Goal: Task Accomplishment & Management: Use online tool/utility

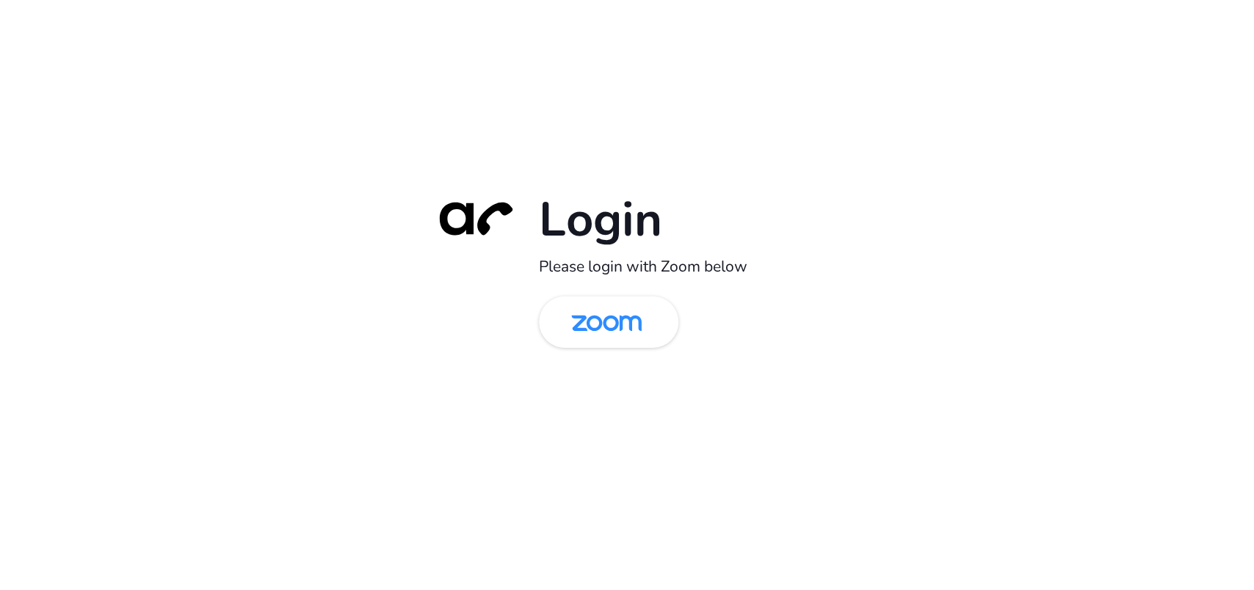
drag, startPoint x: 588, startPoint y: 336, endPoint x: 531, endPoint y: 341, distance: 57.4
click at [588, 337] on img at bounding box center [606, 324] width 101 height 48
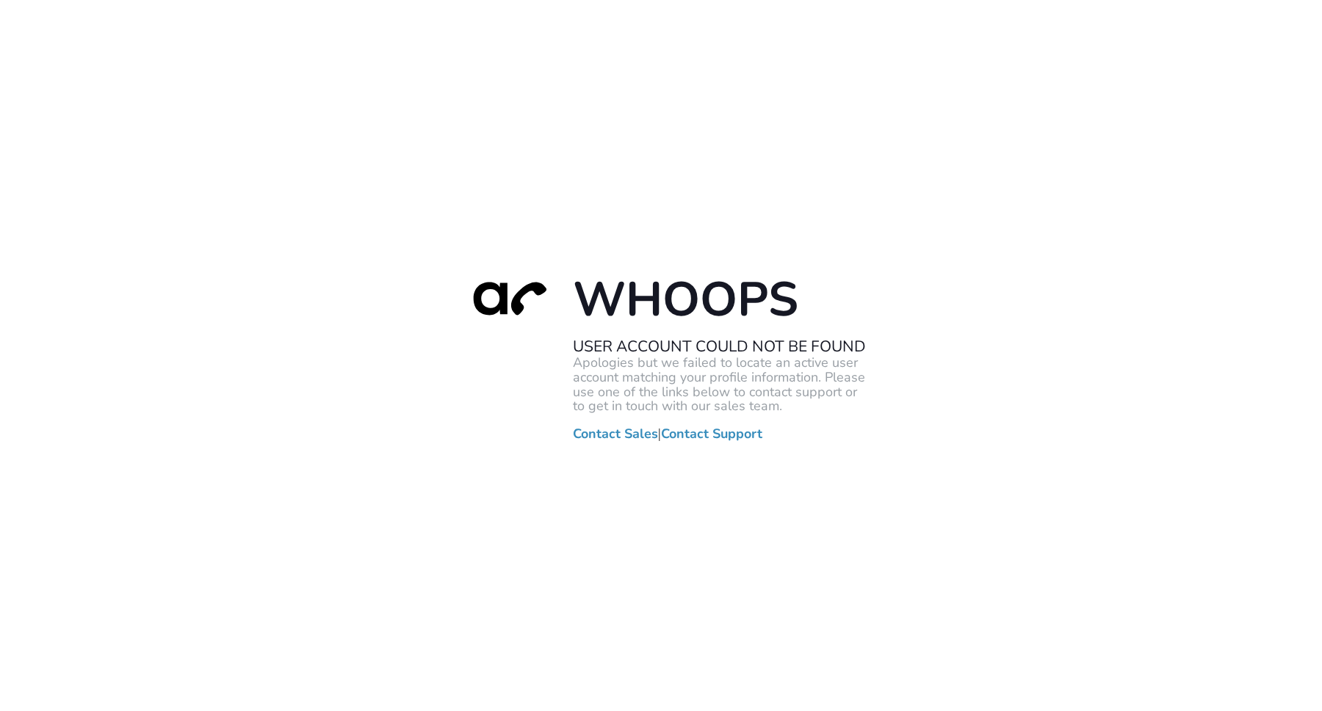
click at [495, 204] on div "Whoops User Account Could Not Be Found Apologies but we failed to locate an act…" at bounding box center [661, 355] width 1322 height 711
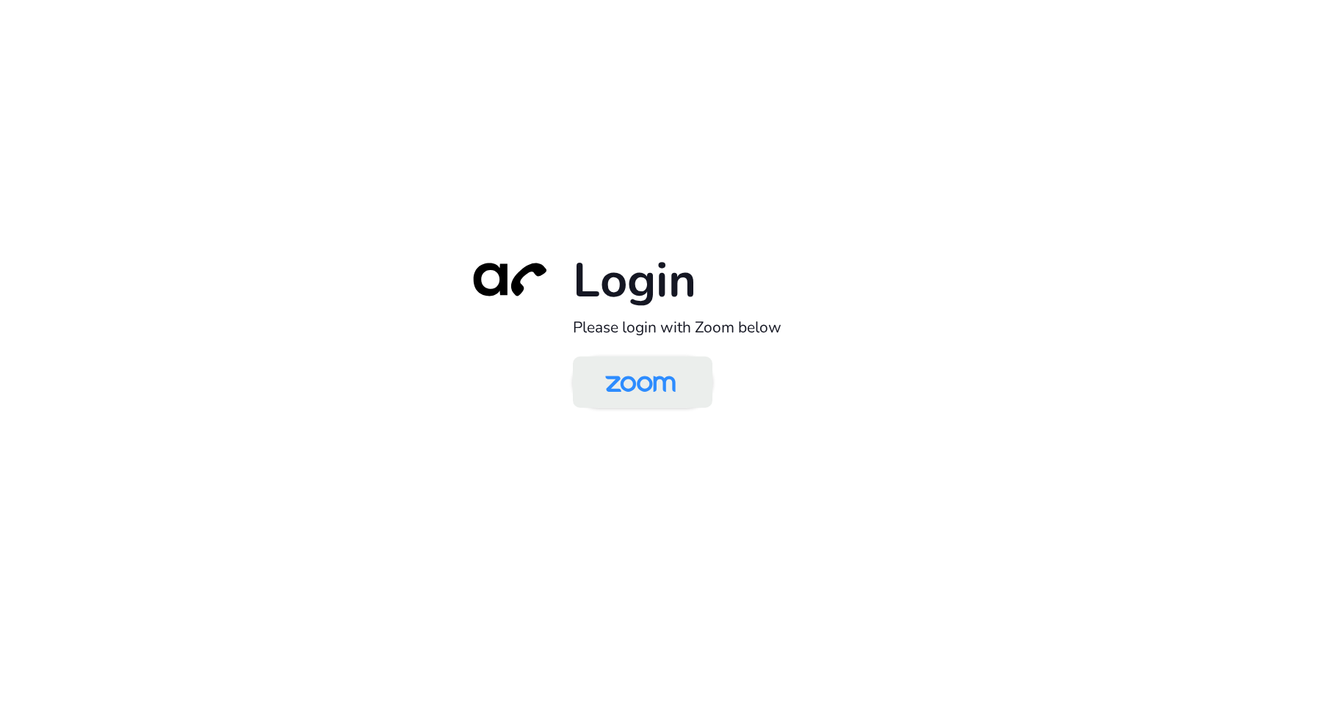
click at [630, 385] on img at bounding box center [640, 384] width 101 height 48
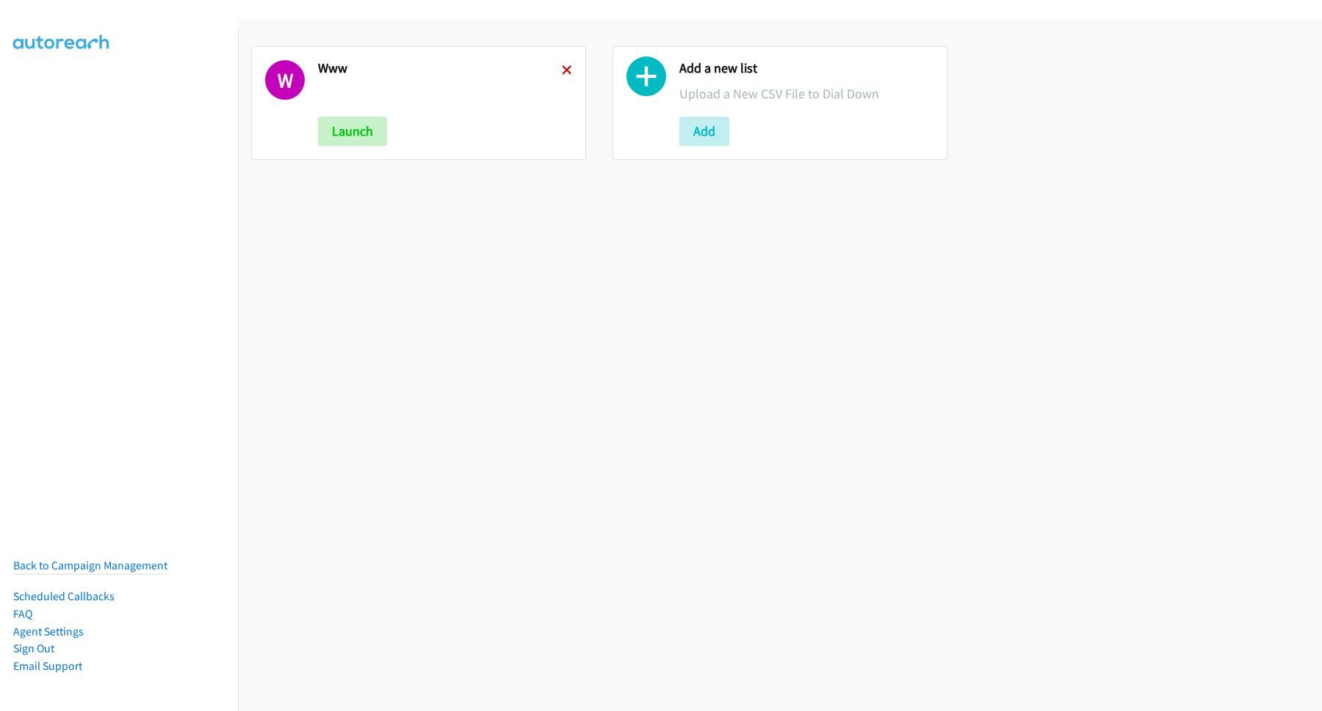
click at [564, 74] on link at bounding box center [567, 70] width 10 height 17
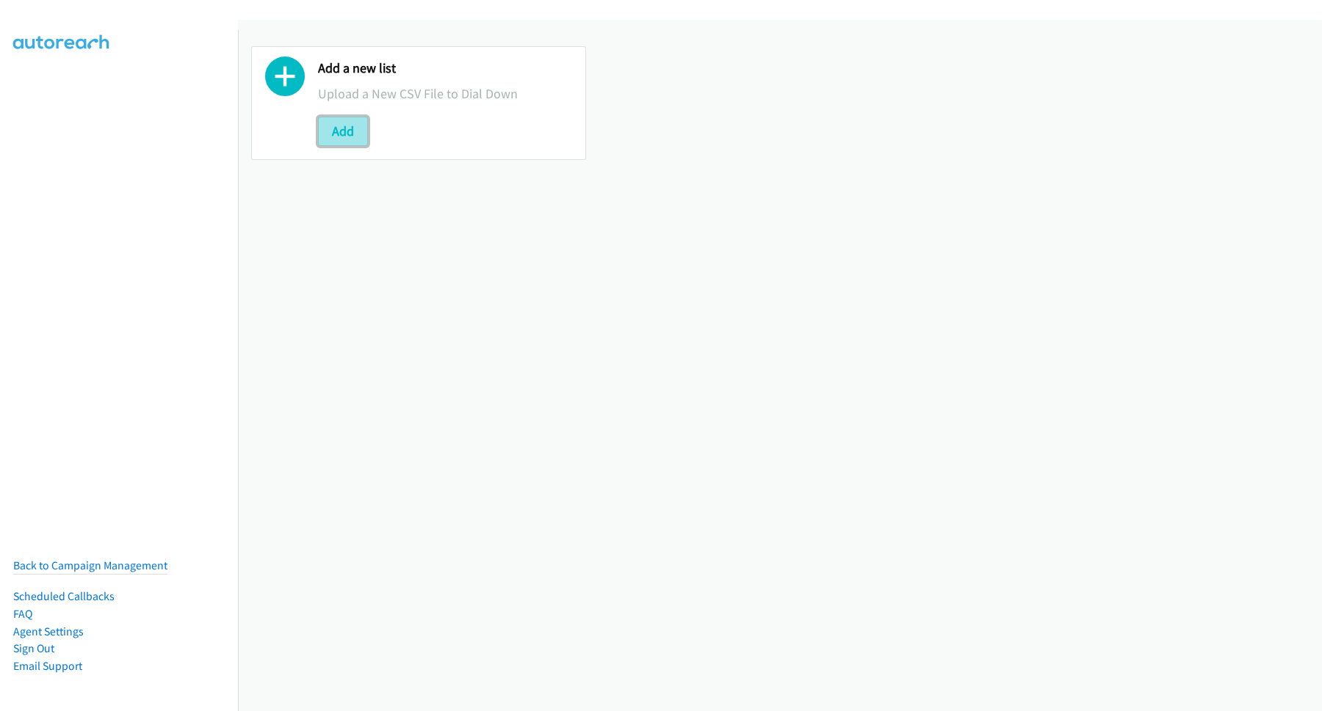
click at [352, 135] on button "Add" at bounding box center [343, 131] width 50 height 29
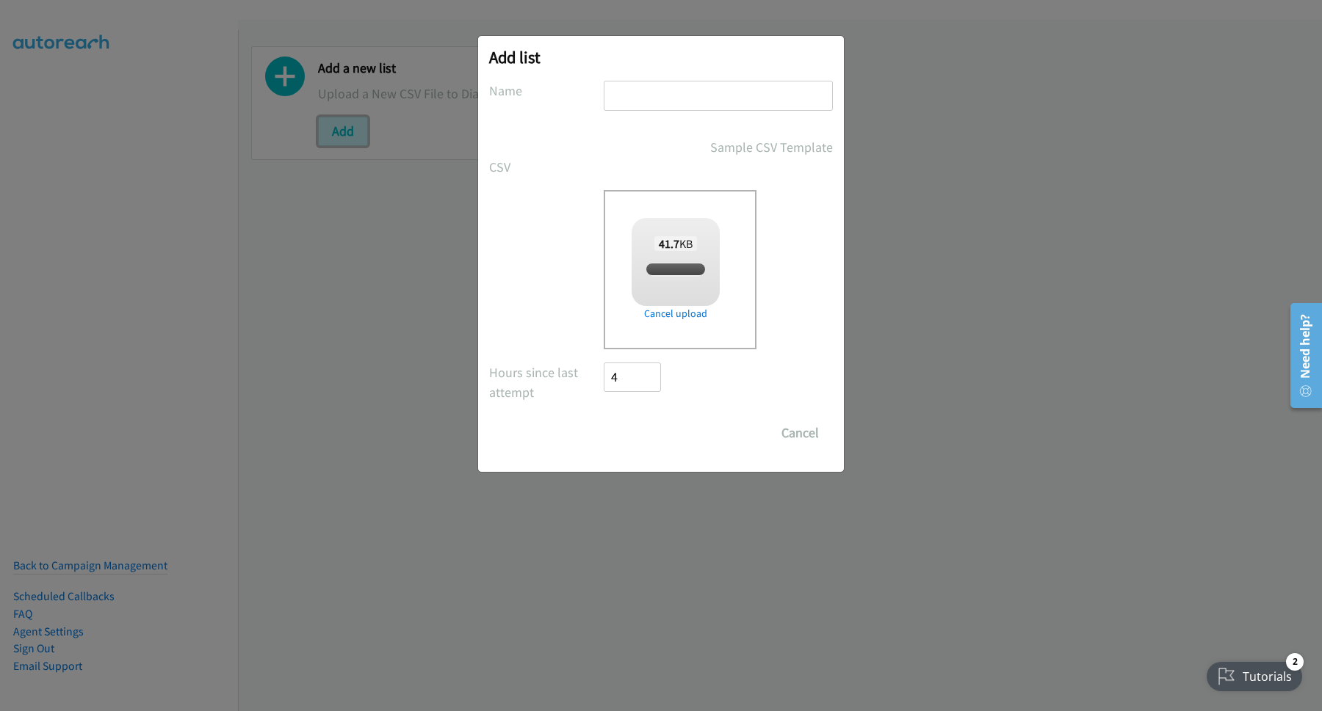
checkbox input "true"
click at [705, 96] on input "text" at bounding box center [718, 96] width 229 height 30
type input "Korea"
click at [649, 443] on input "Save List" at bounding box center [642, 432] width 77 height 29
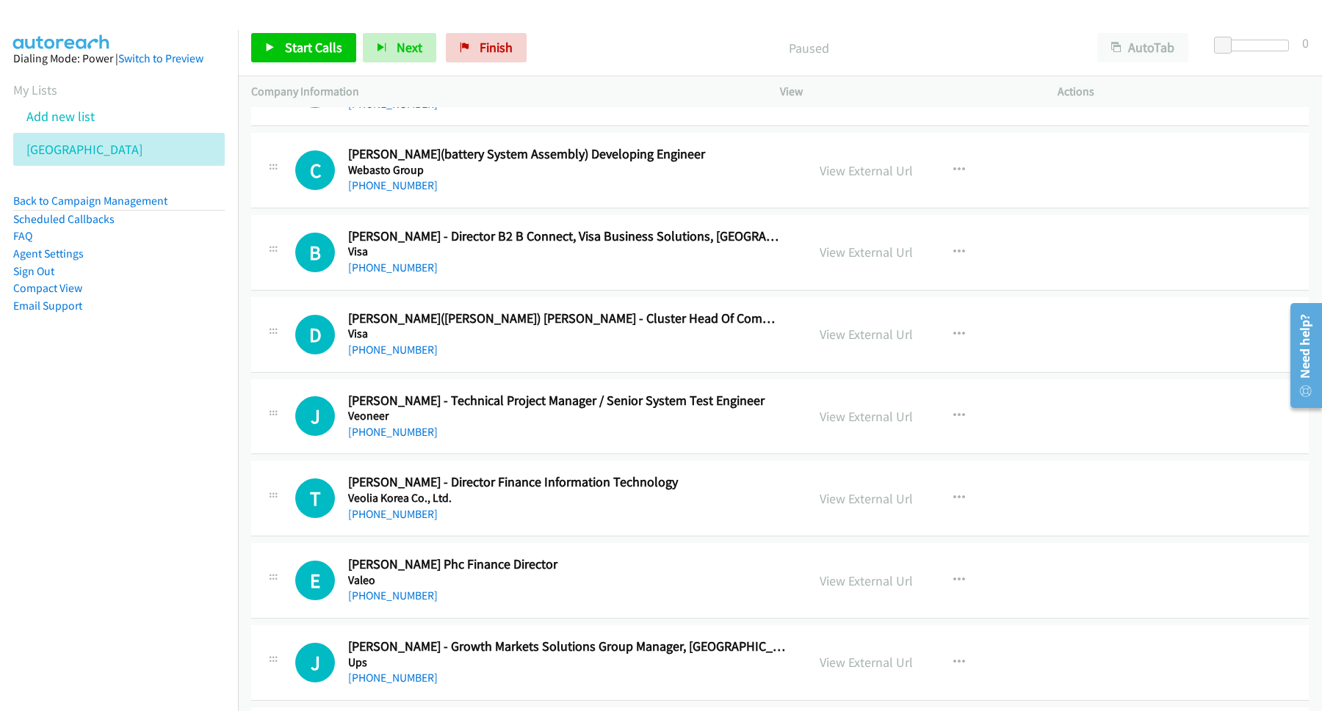
scroll to position [198, 0]
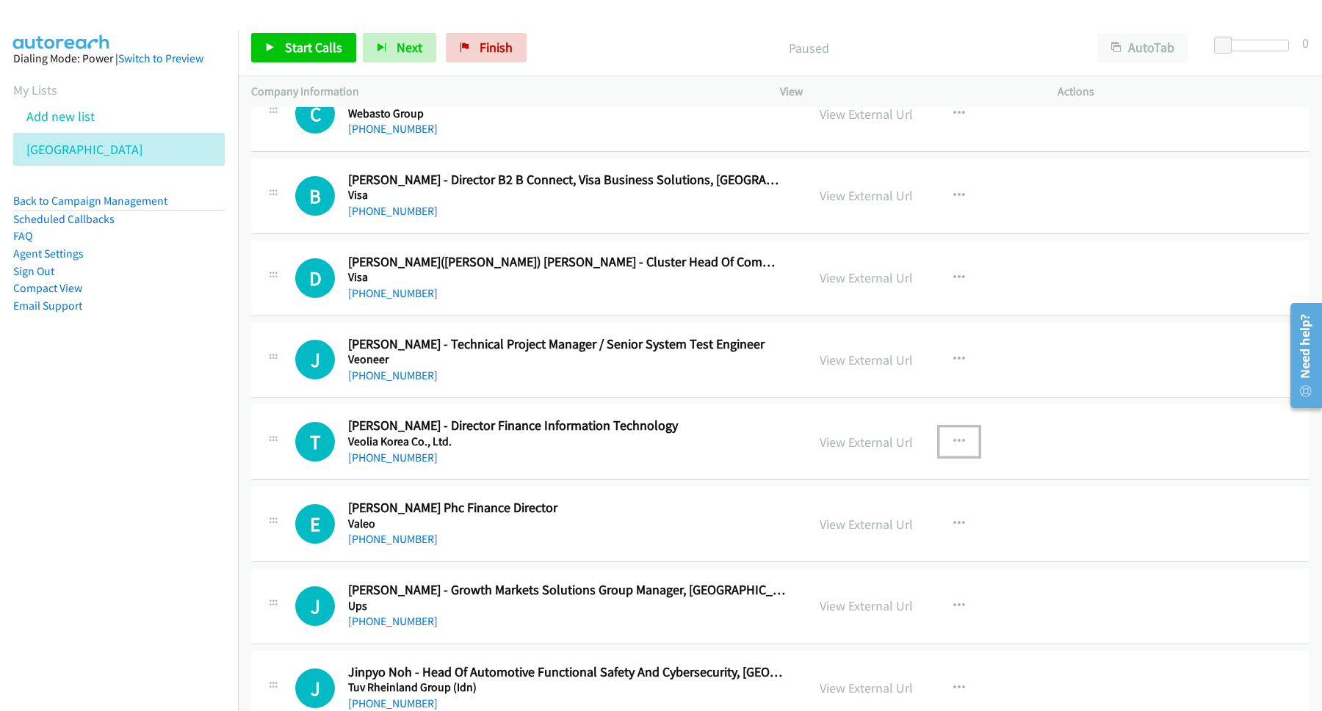
click at [953, 439] on icon "button" at bounding box center [959, 442] width 12 height 12
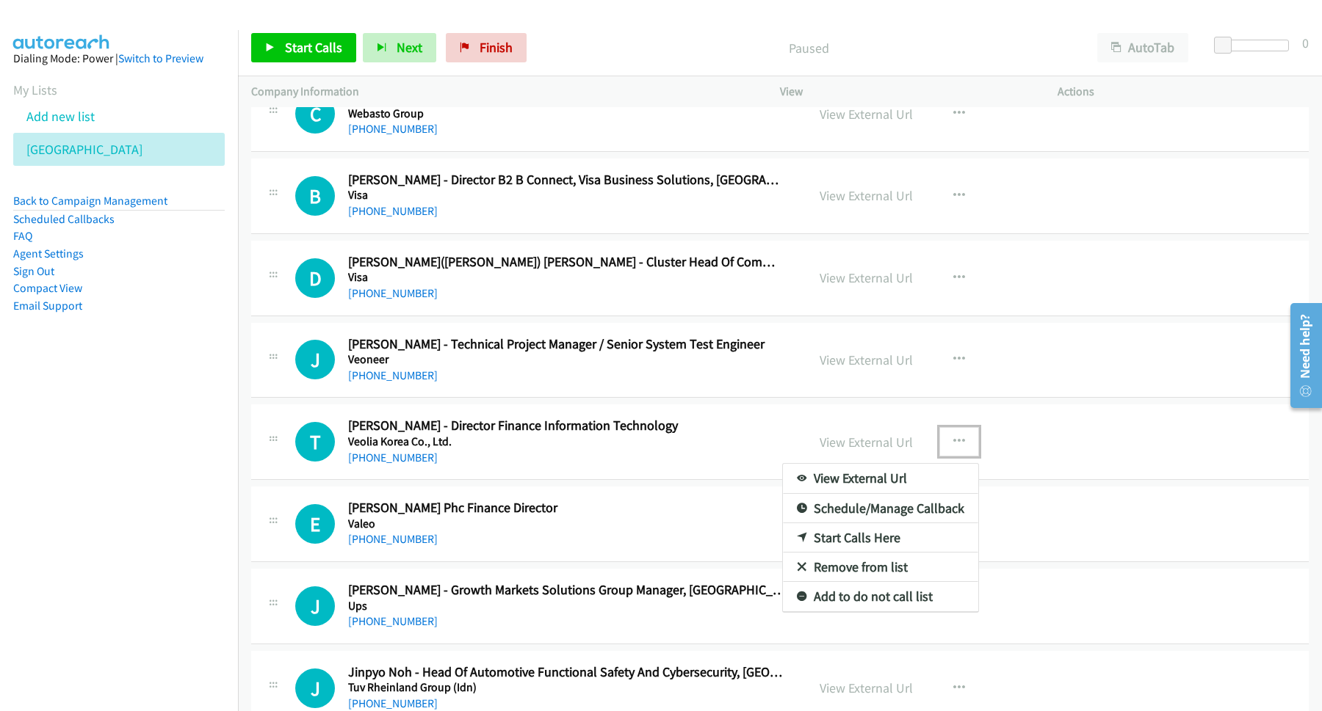
click at [866, 538] on link "Start Calls Here" at bounding box center [880, 537] width 195 height 29
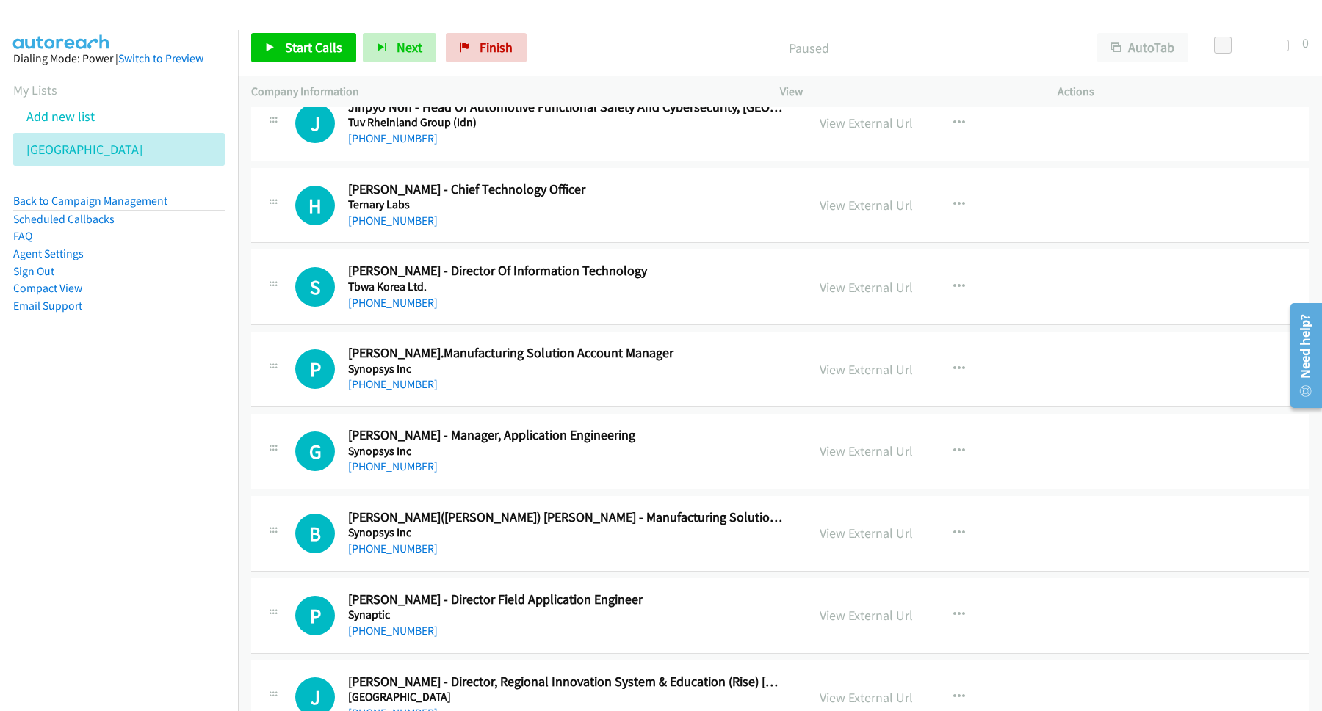
scroll to position [991, 0]
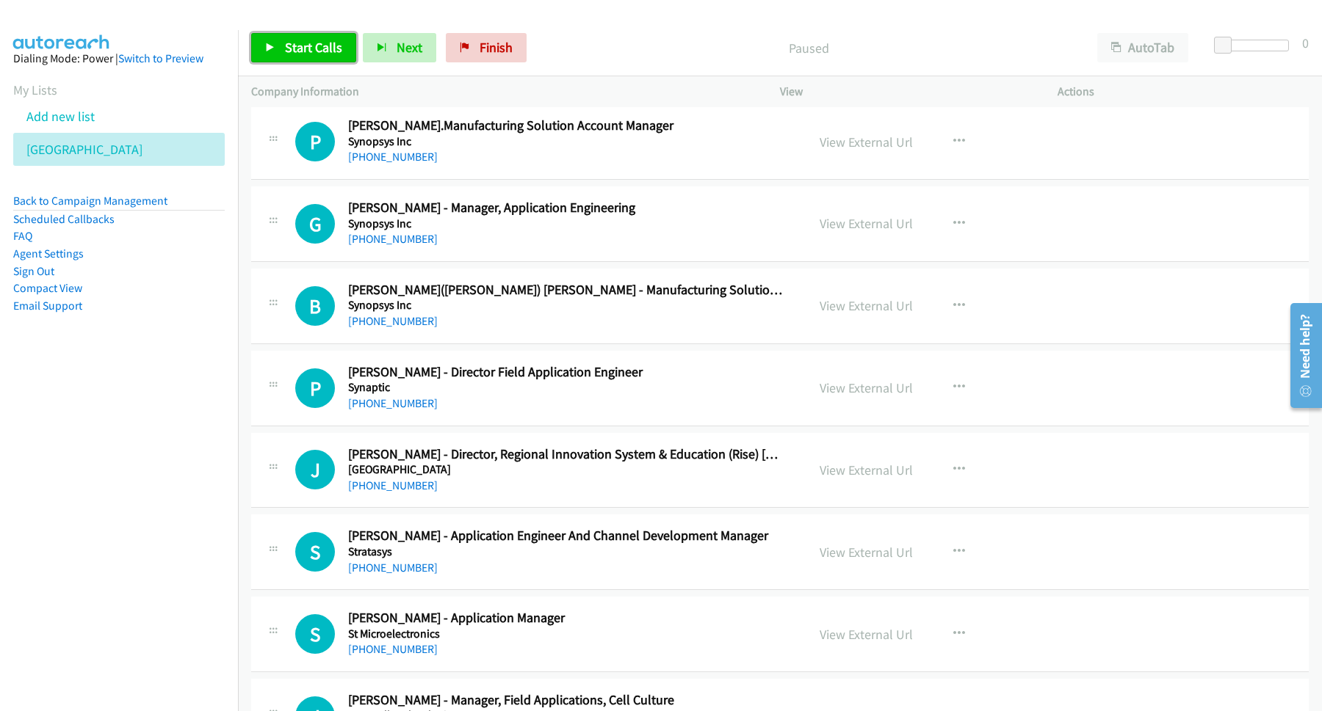
click at [329, 48] on span "Start Calls" at bounding box center [313, 47] width 57 height 17
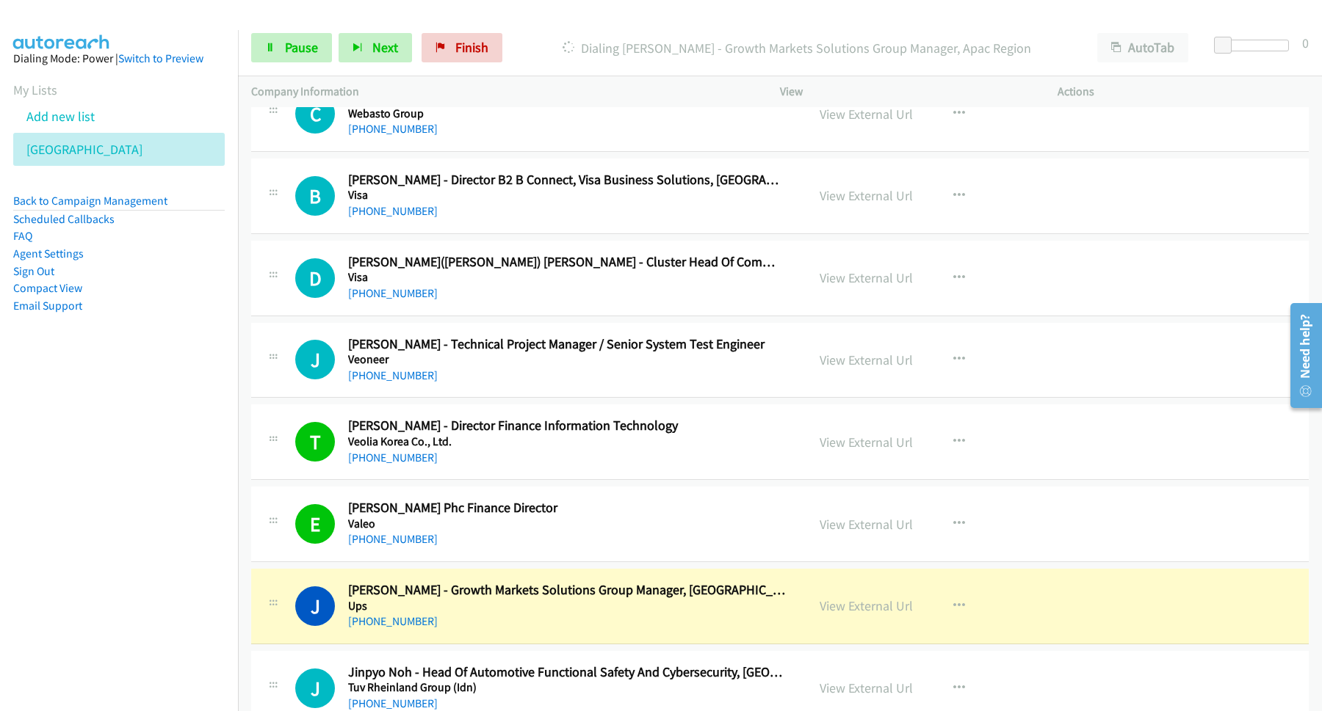
scroll to position [396, 0]
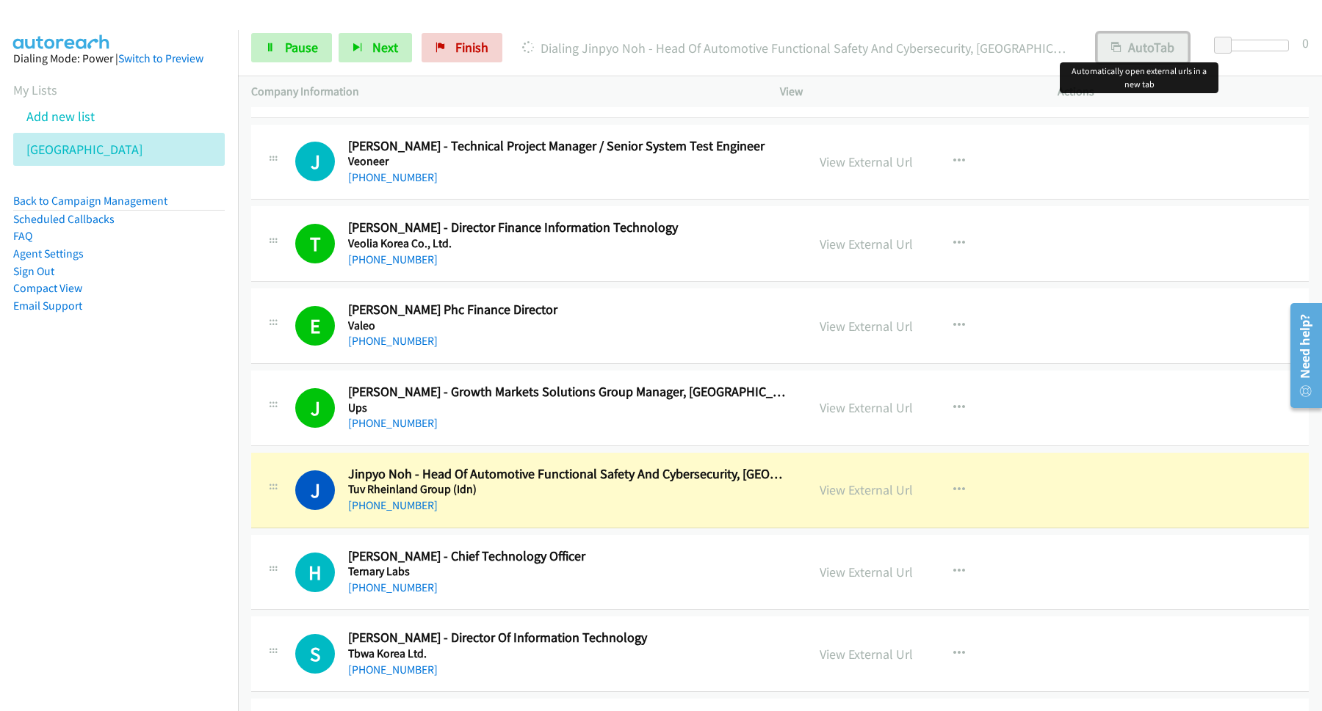
click at [1142, 50] on button "AutoTab" at bounding box center [1142, 47] width 91 height 29
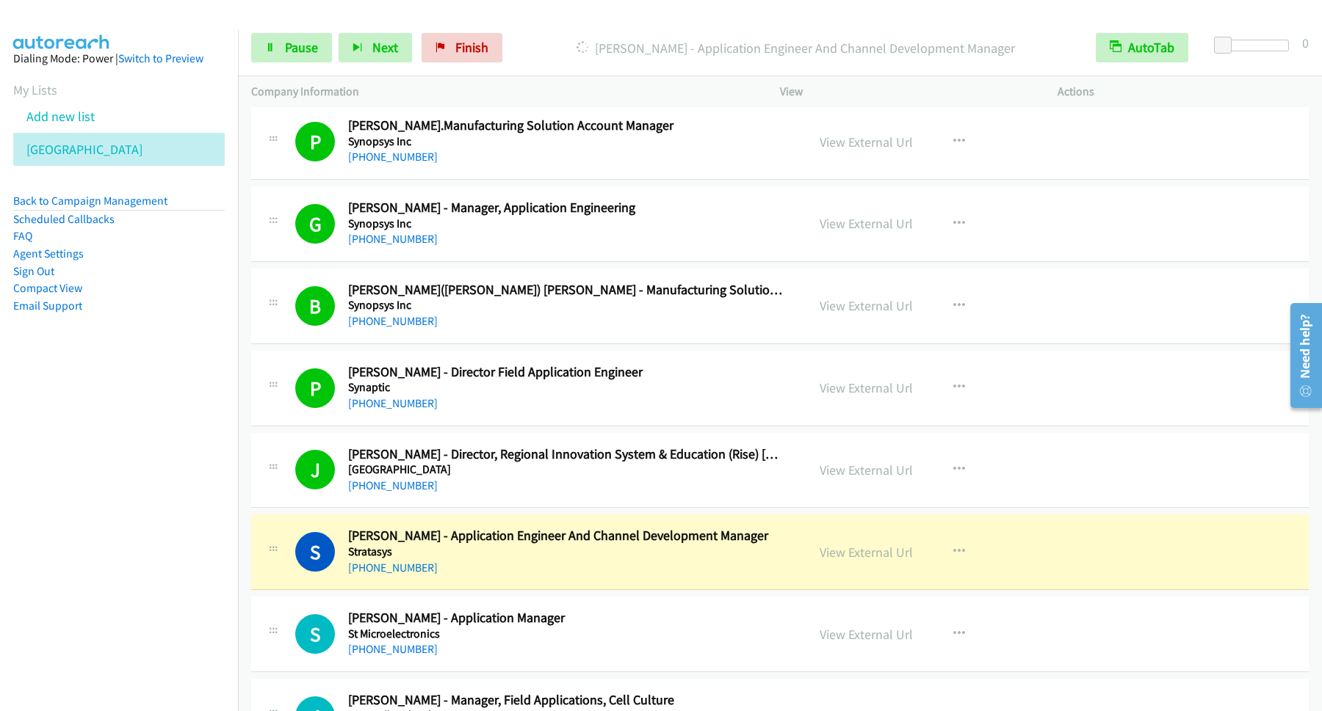
scroll to position [1189, 0]
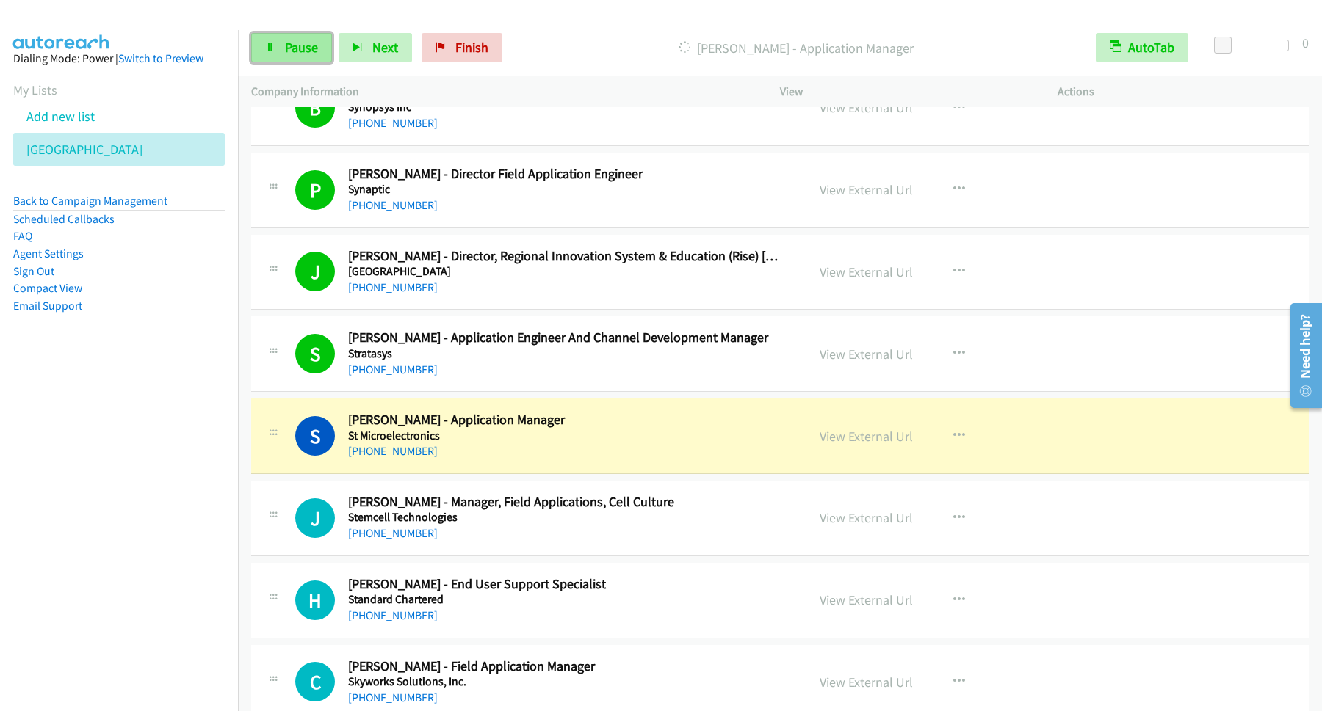
click at [280, 39] on link "Pause" at bounding box center [291, 47] width 81 height 29
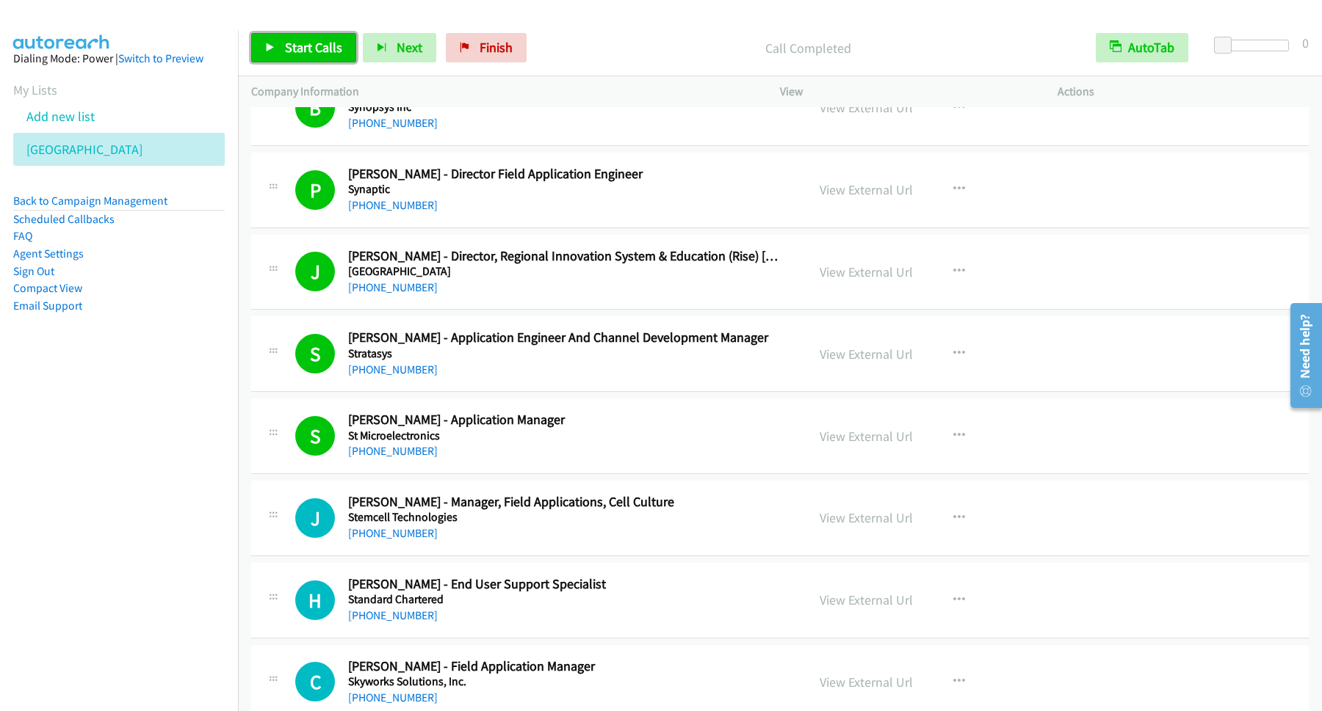
click at [318, 43] on span "Start Calls" at bounding box center [313, 47] width 57 height 17
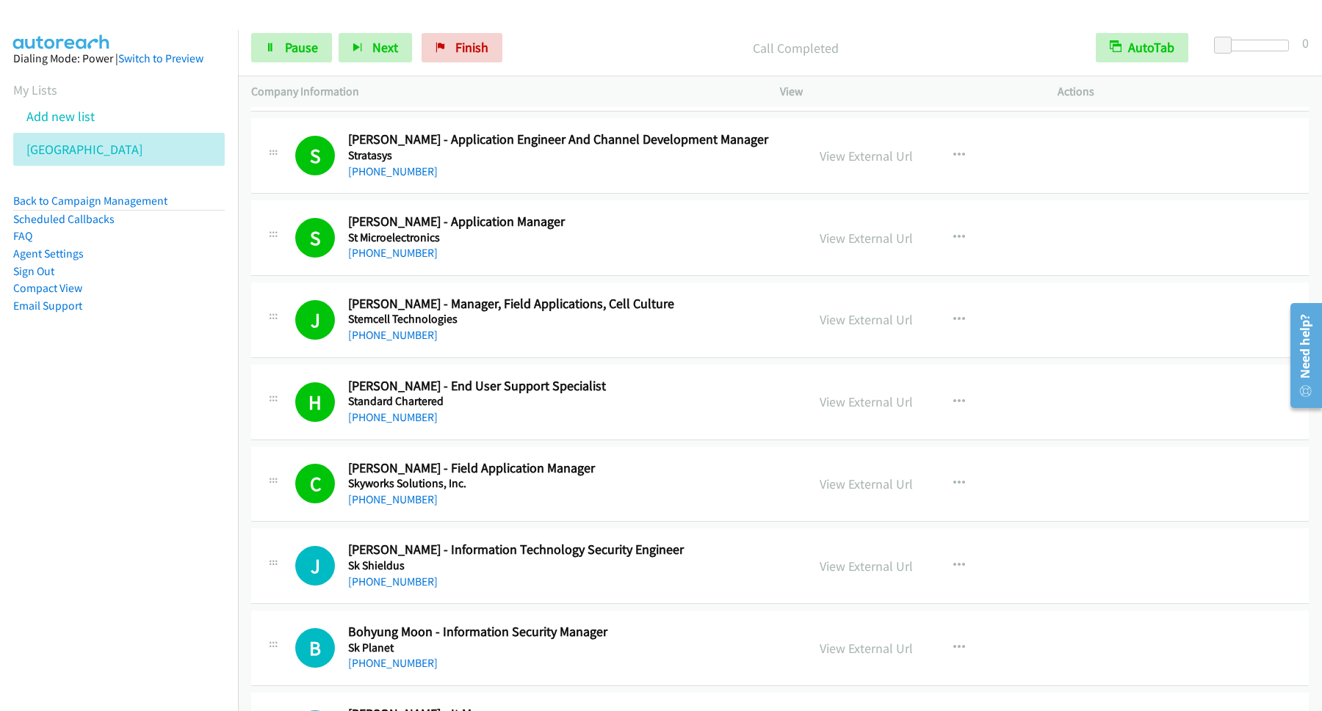
scroll to position [1586, 0]
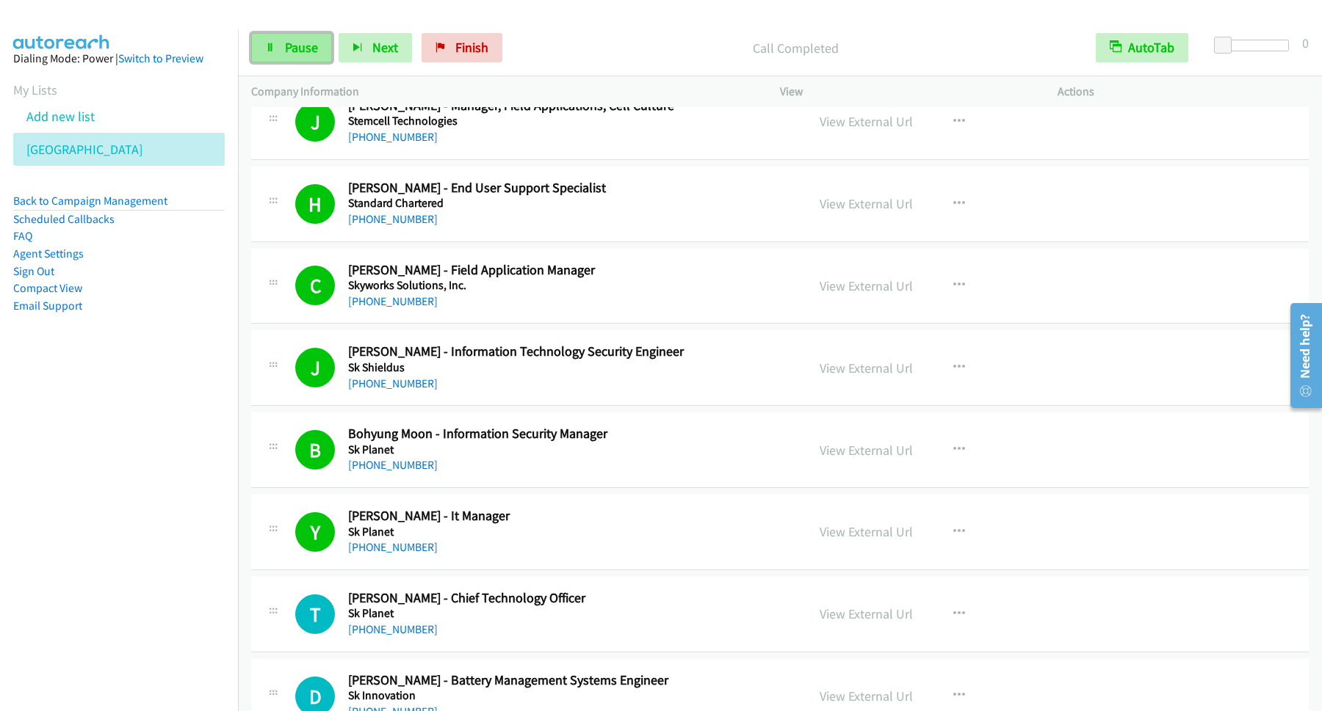
click at [311, 51] on span "Pause" at bounding box center [301, 47] width 33 height 17
click at [333, 51] on span "Start Calls" at bounding box center [313, 47] width 57 height 17
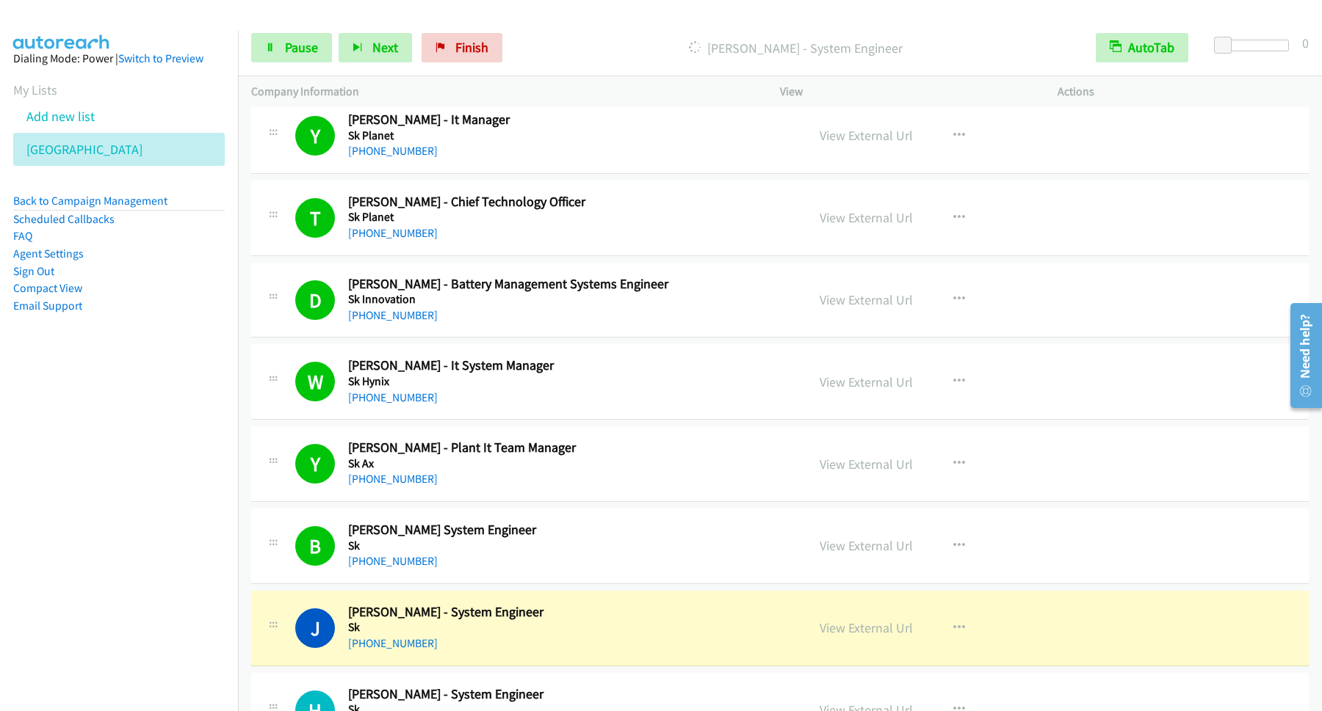
scroll to position [2181, 0]
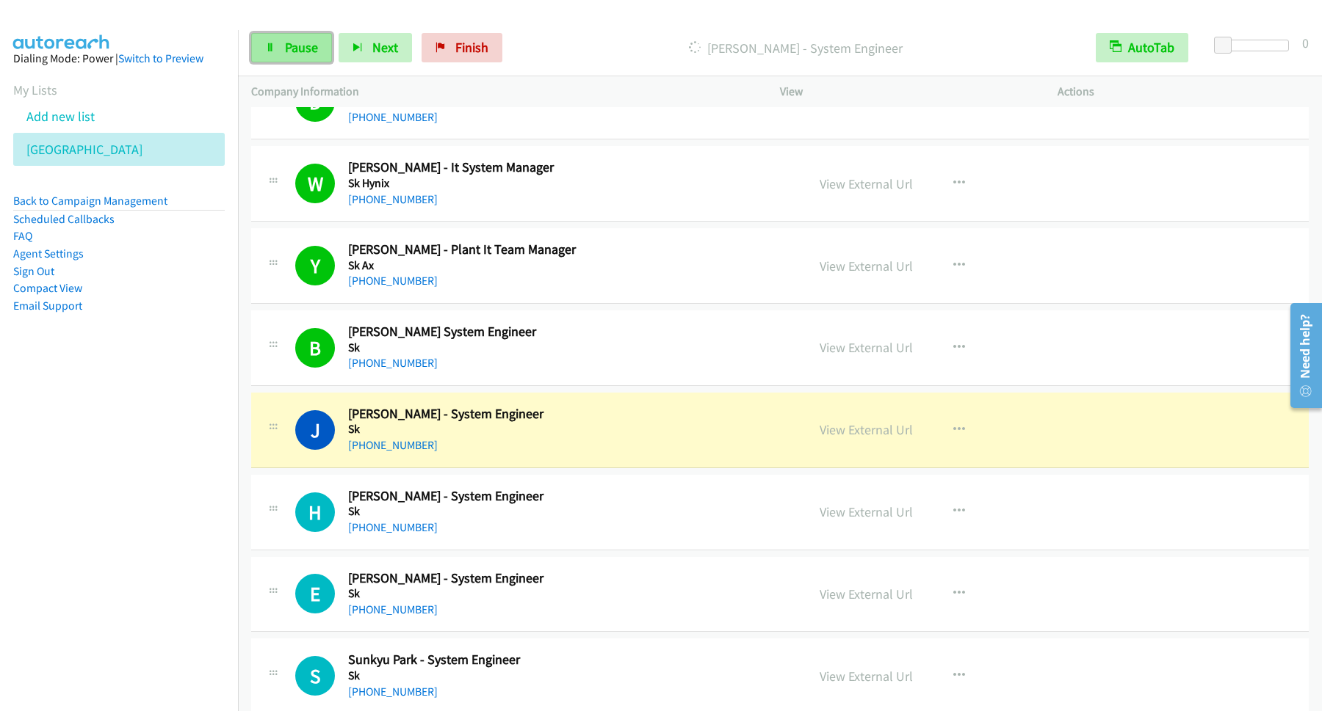
click at [289, 56] on span "Pause" at bounding box center [301, 47] width 33 height 17
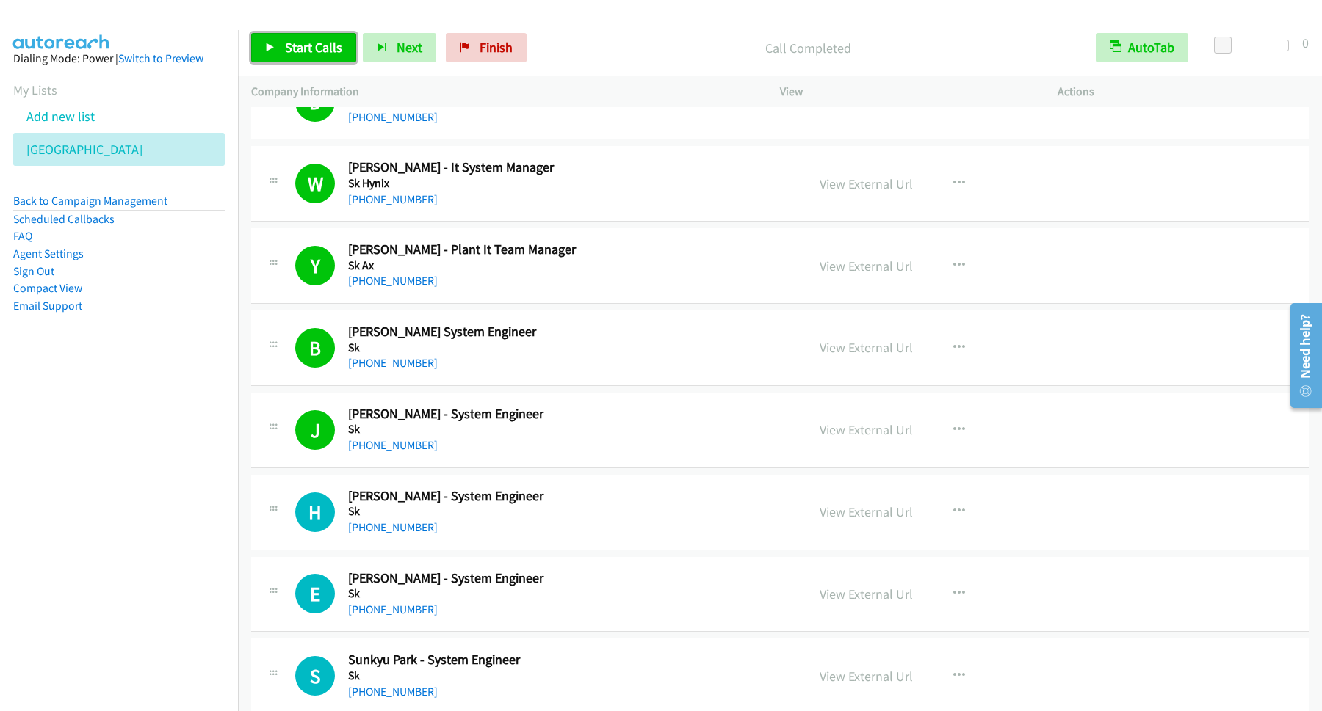
click at [331, 45] on span "Start Calls" at bounding box center [313, 47] width 57 height 17
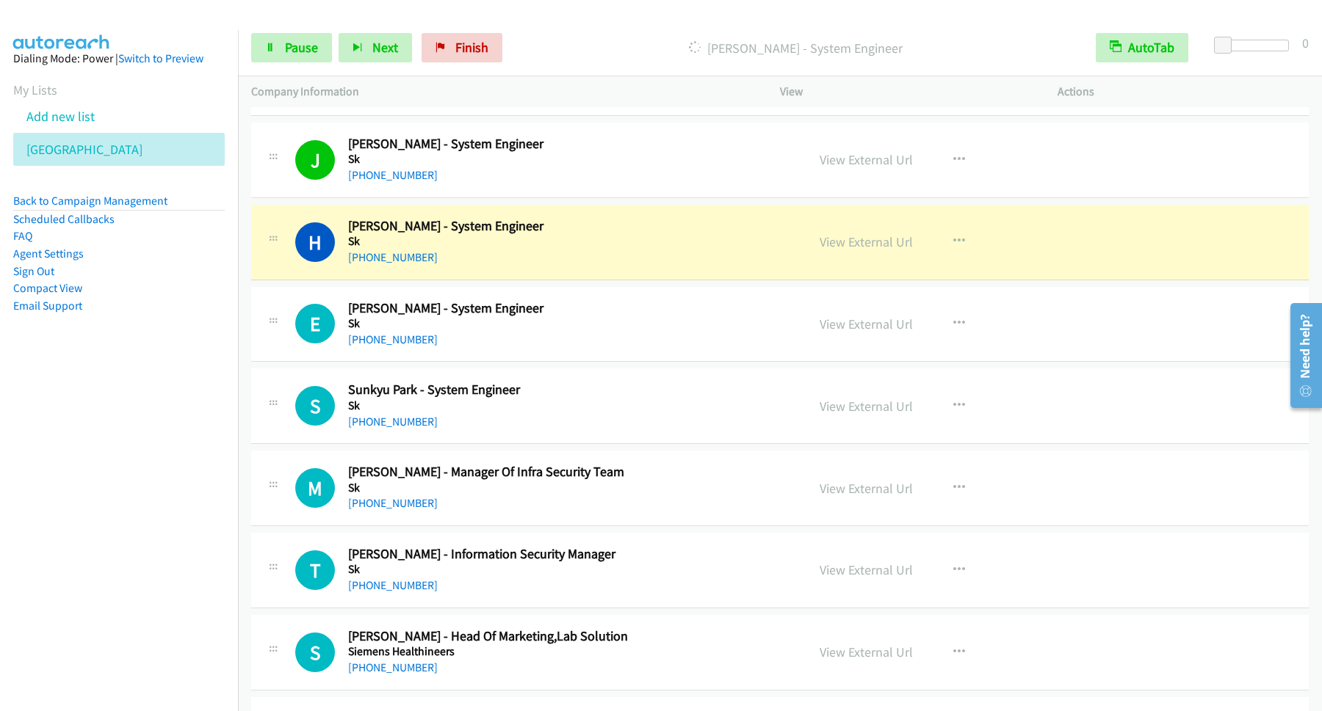
scroll to position [2379, 0]
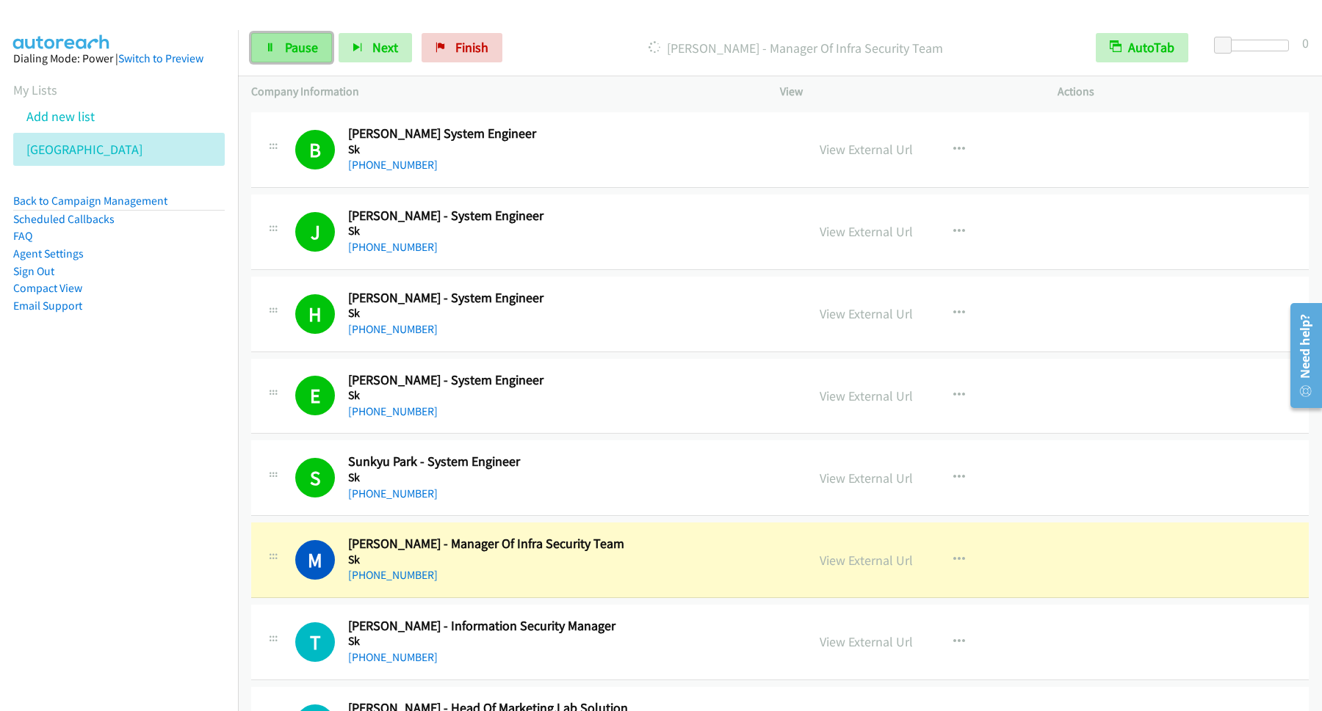
click at [293, 51] on span "Pause" at bounding box center [301, 47] width 33 height 17
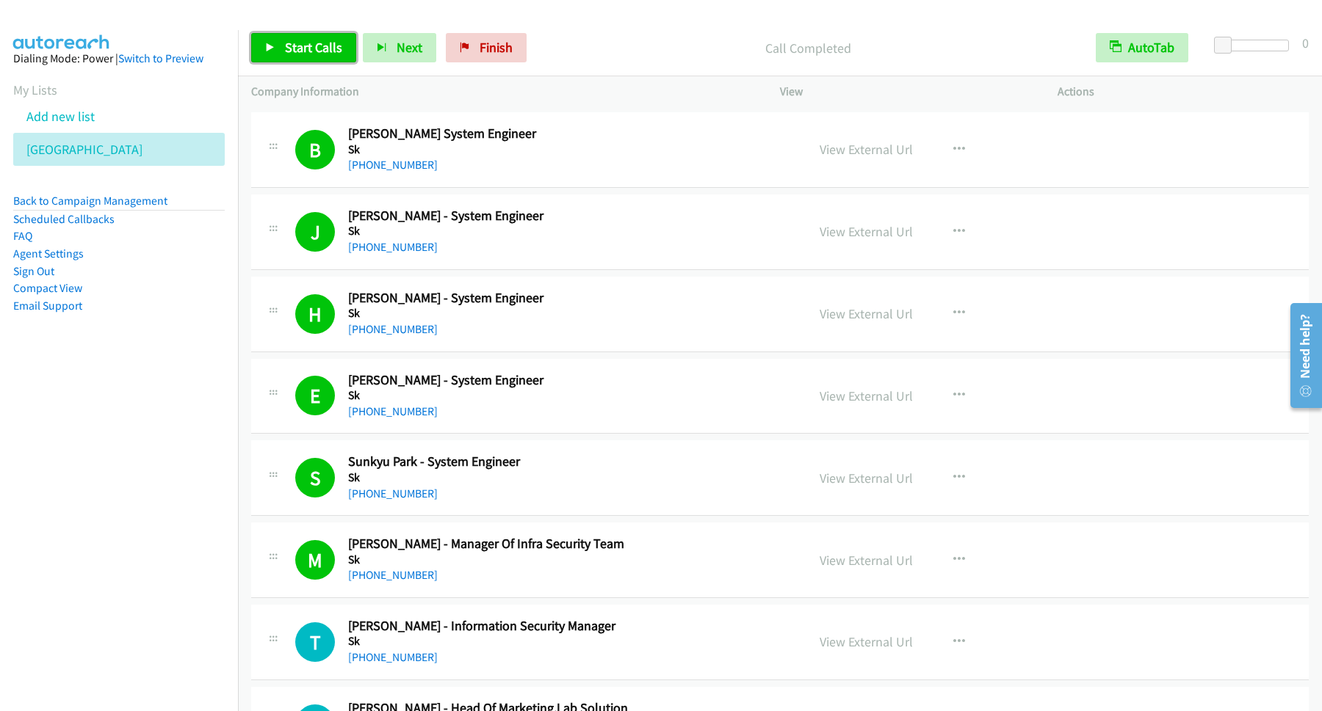
click at [309, 48] on span "Start Calls" at bounding box center [313, 47] width 57 height 17
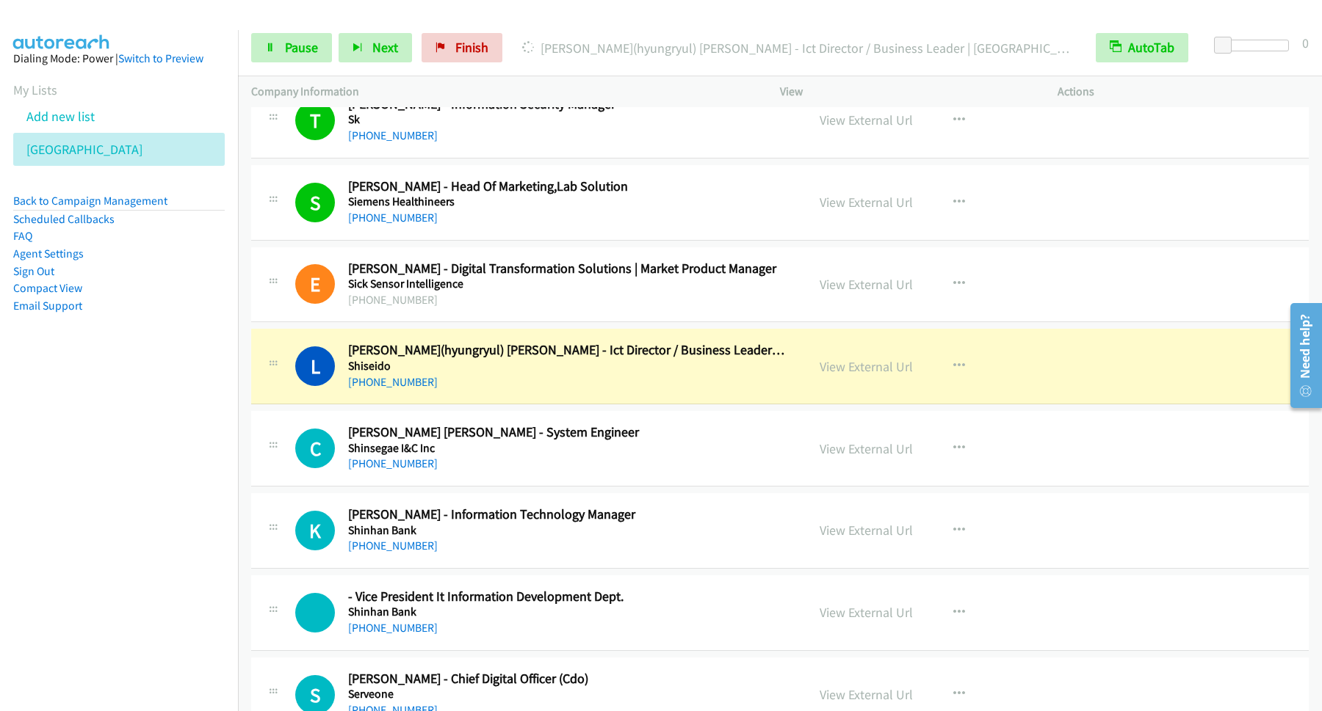
scroll to position [2973, 0]
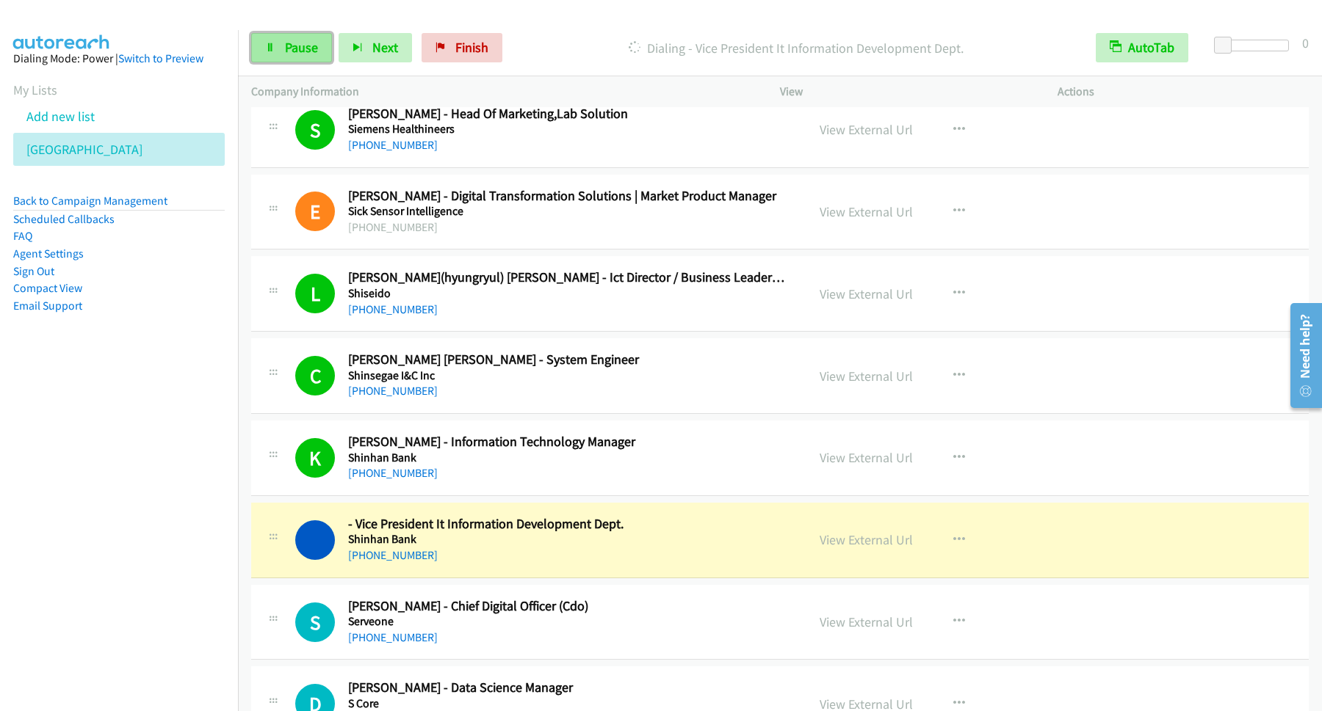
click at [285, 55] on link "Pause" at bounding box center [291, 47] width 81 height 29
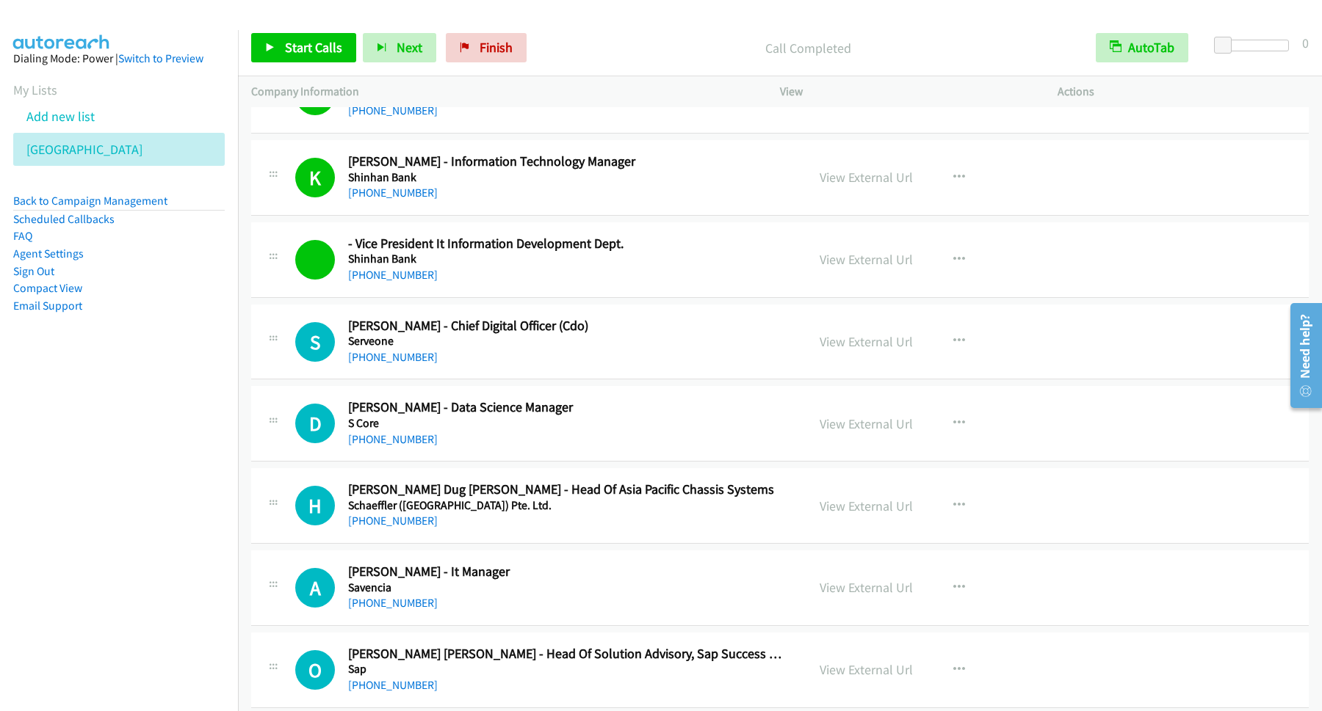
scroll to position [3370, 0]
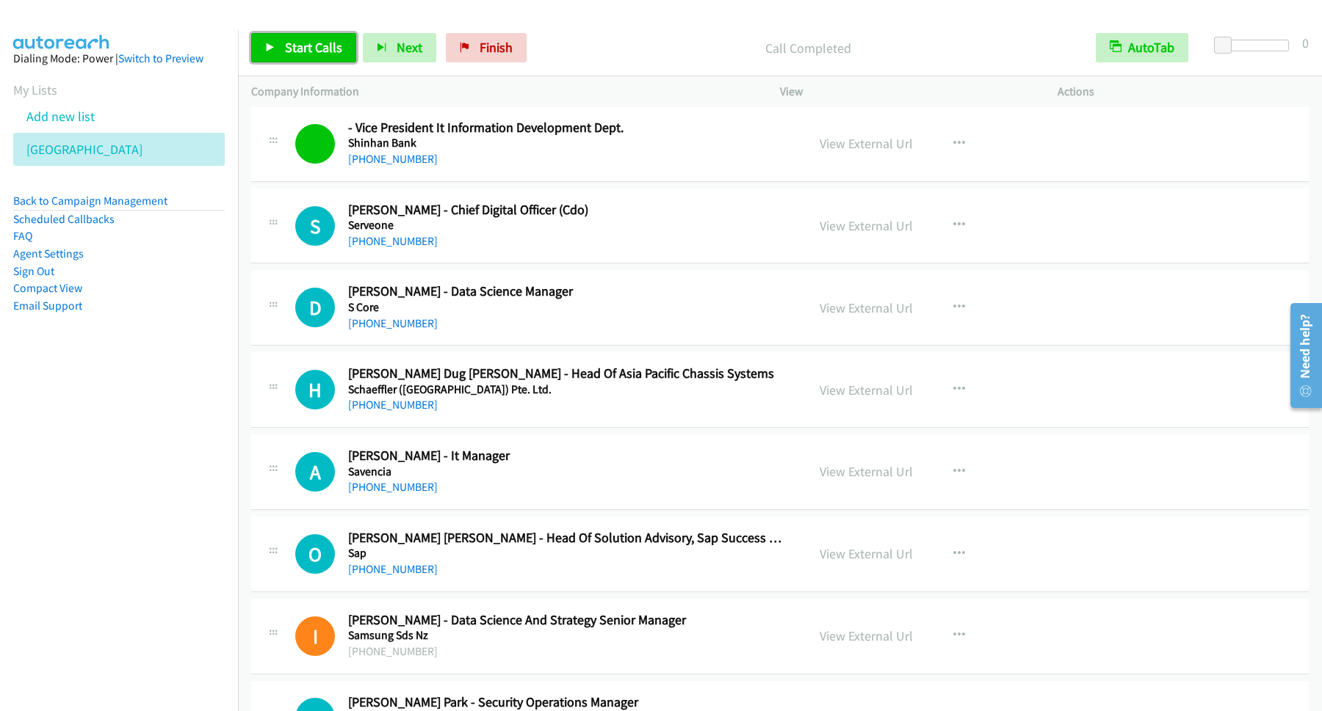
click at [330, 50] on span "Start Calls" at bounding box center [313, 47] width 57 height 17
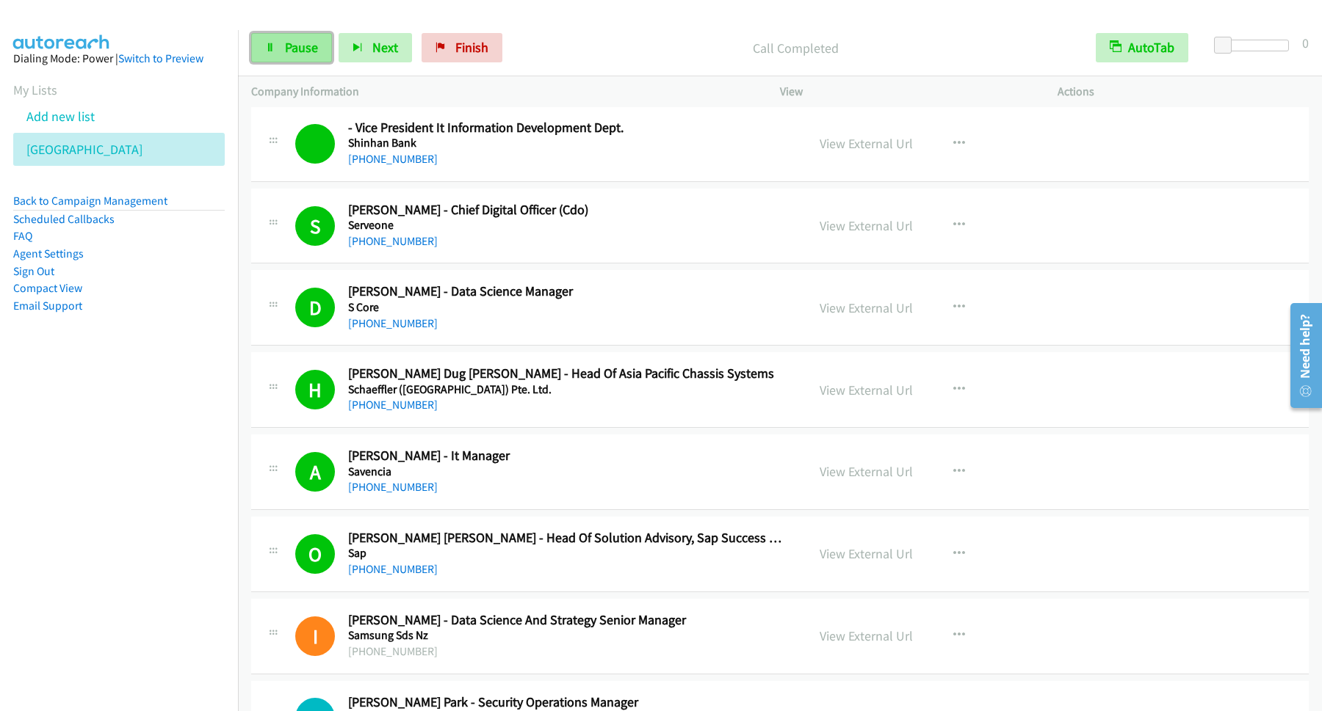
click at [320, 61] on link "Pause" at bounding box center [291, 47] width 81 height 29
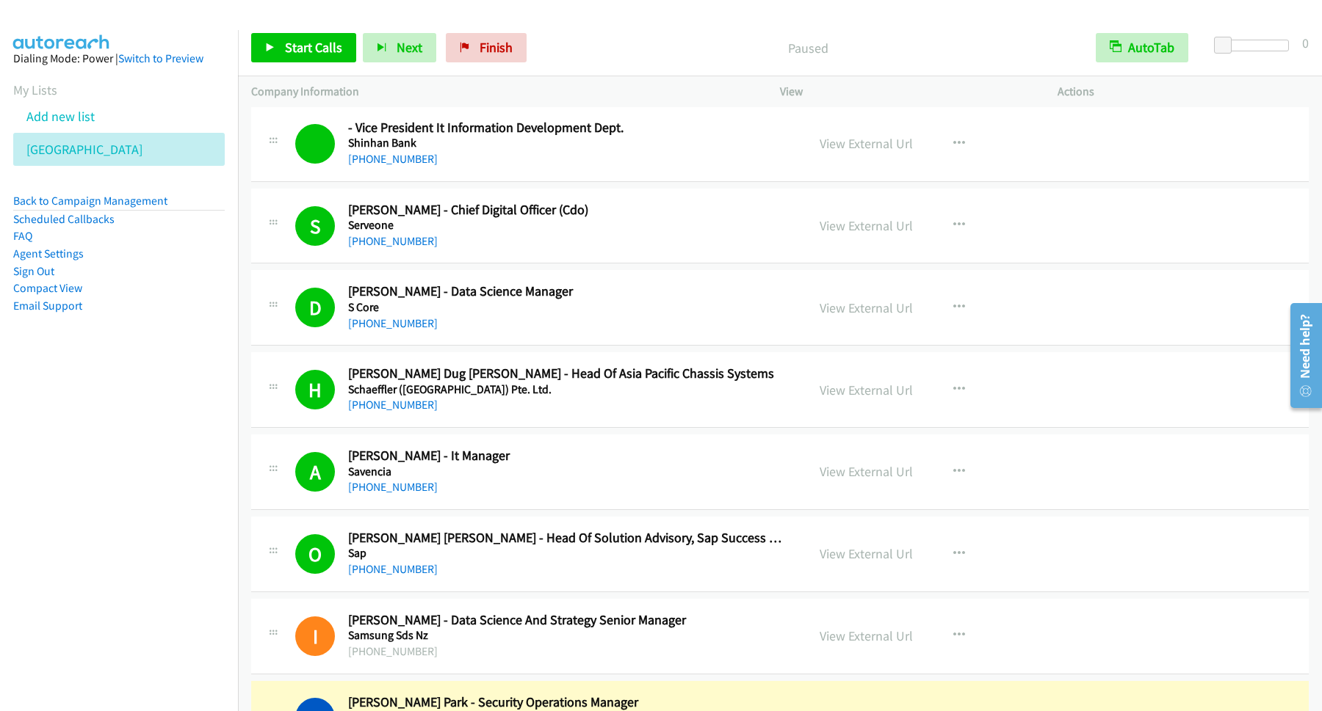
scroll to position [3568, 0]
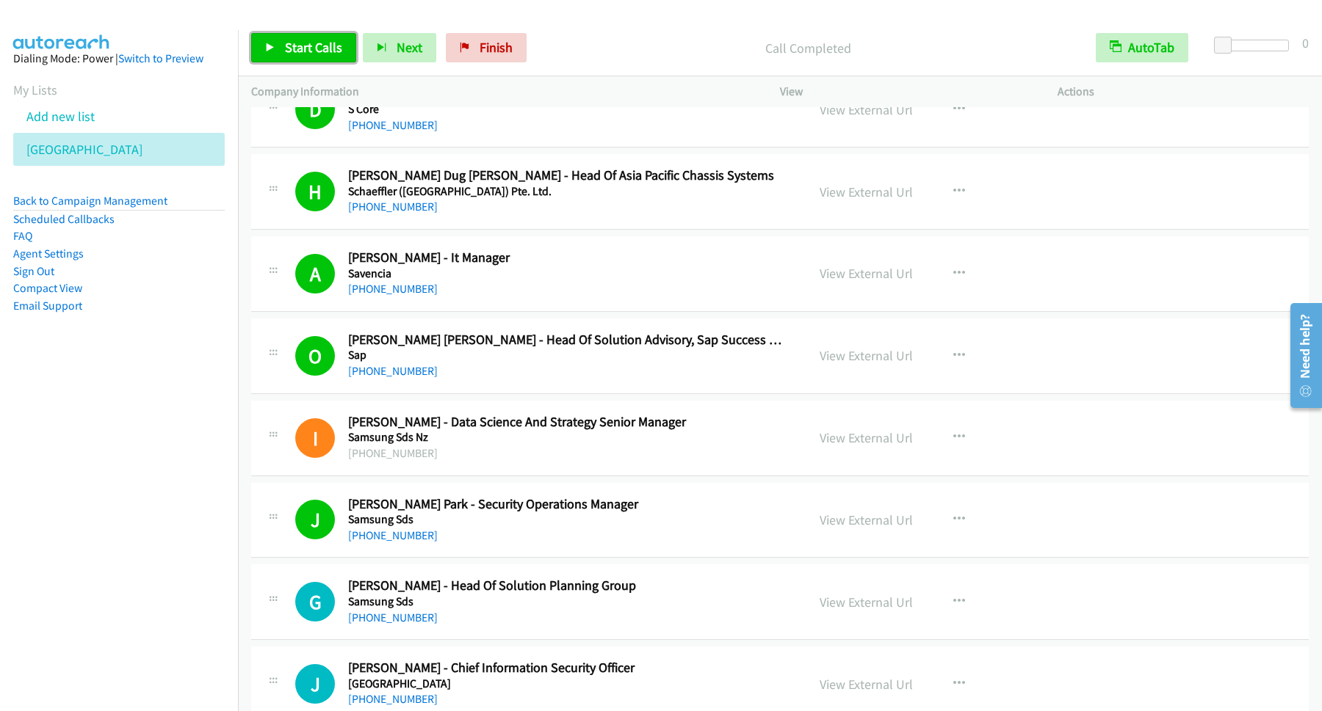
click at [287, 48] on span "Start Calls" at bounding box center [313, 47] width 57 height 17
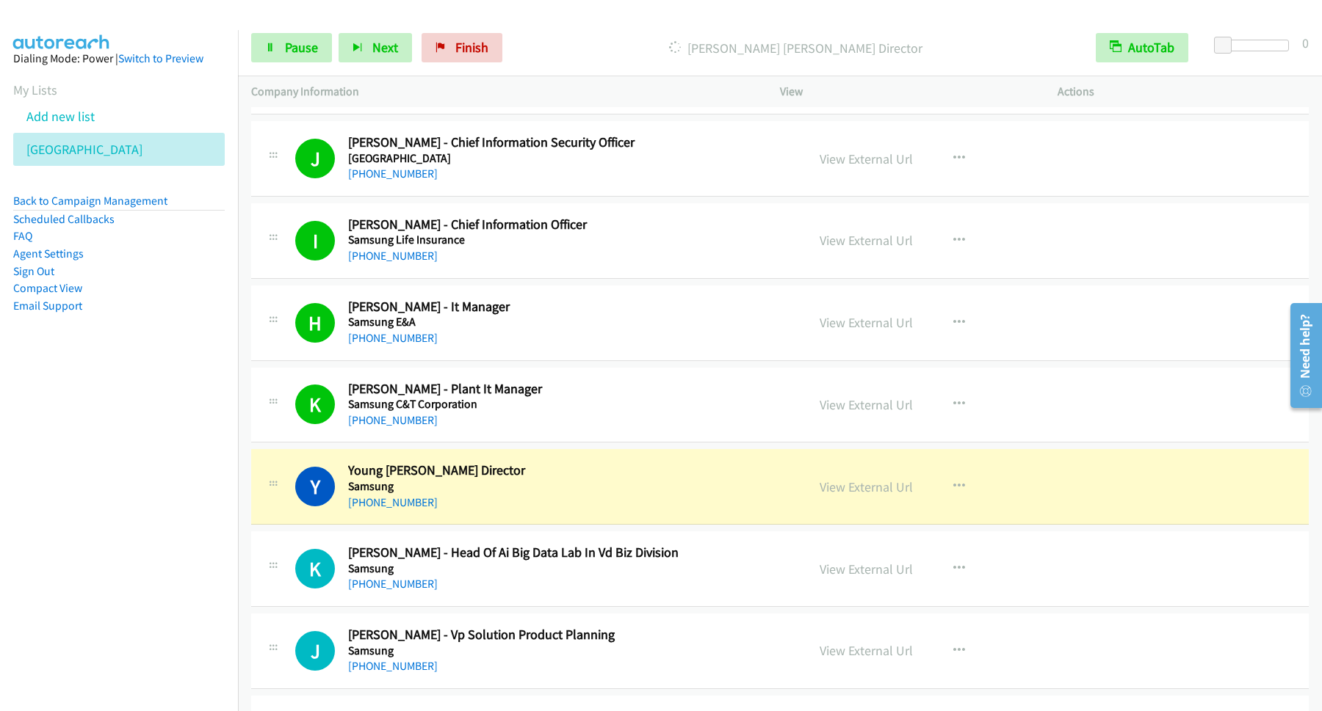
scroll to position [4163, 0]
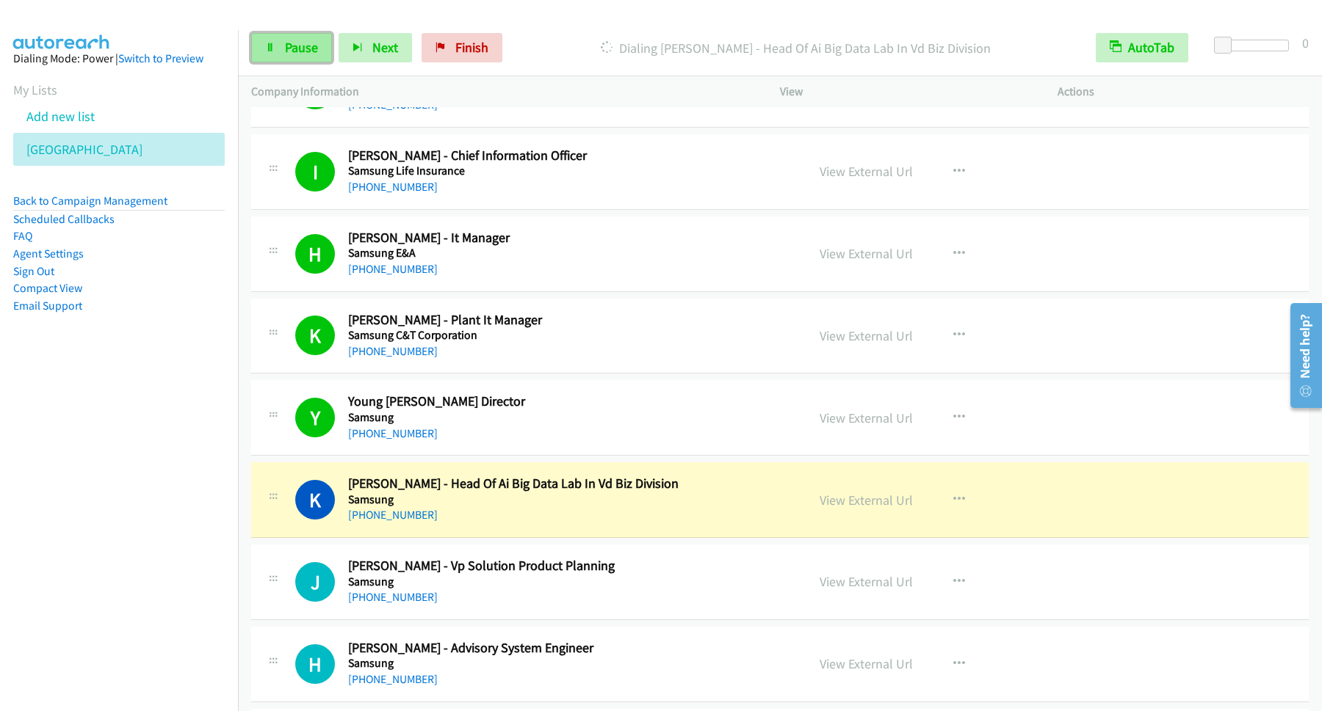
click at [286, 54] on span "Pause" at bounding box center [301, 47] width 33 height 17
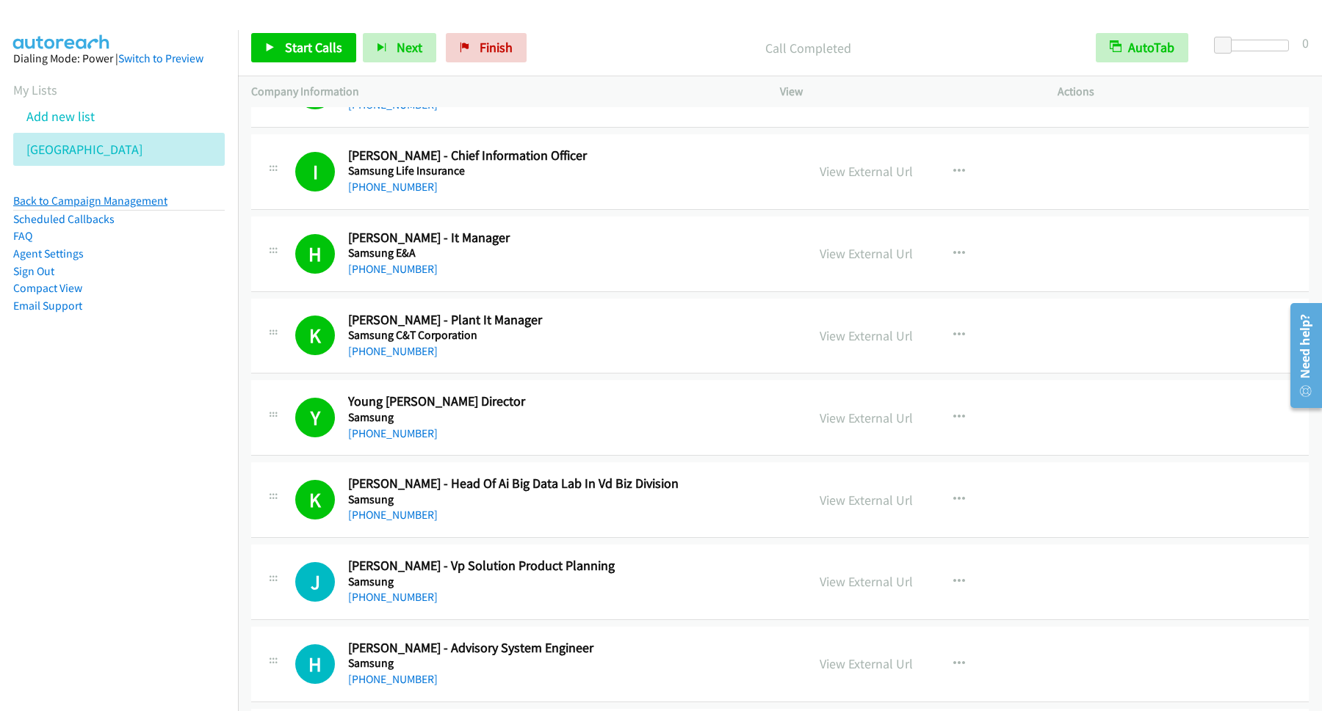
click at [158, 195] on link "Back to Campaign Management" at bounding box center [90, 201] width 154 height 14
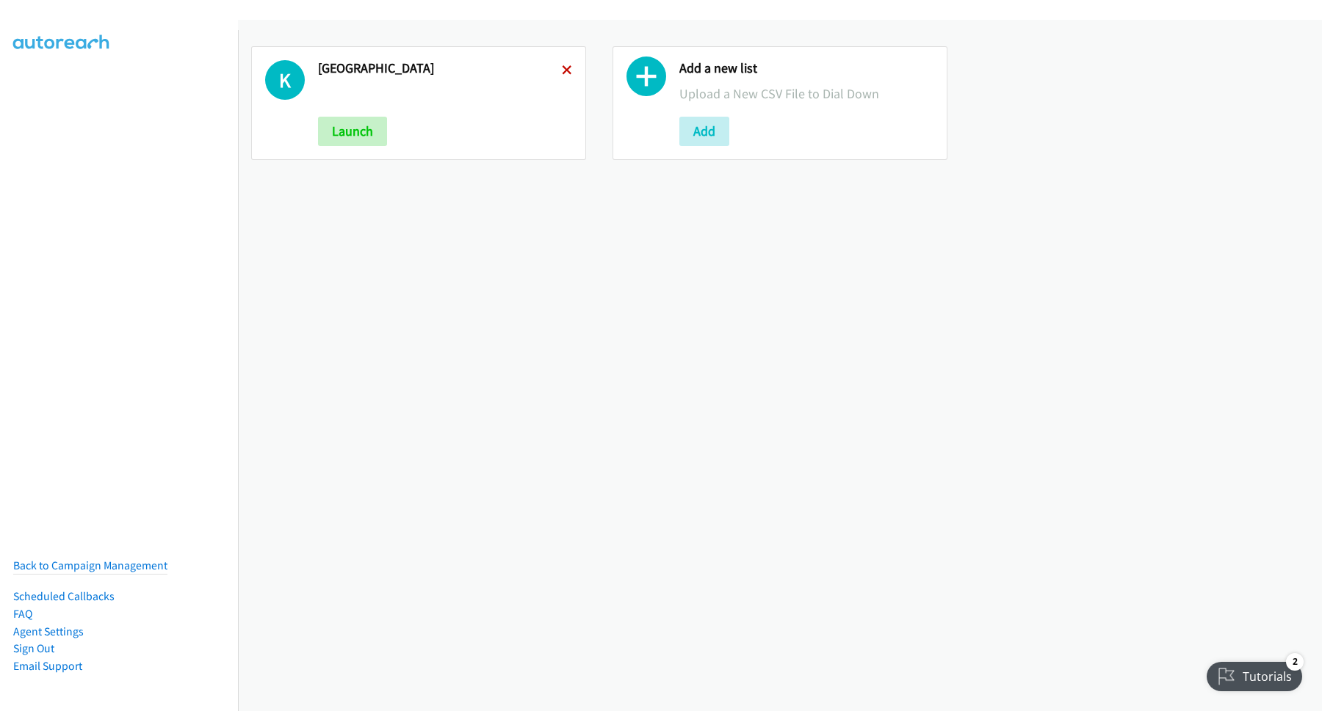
click at [562, 70] on icon at bounding box center [567, 71] width 10 height 10
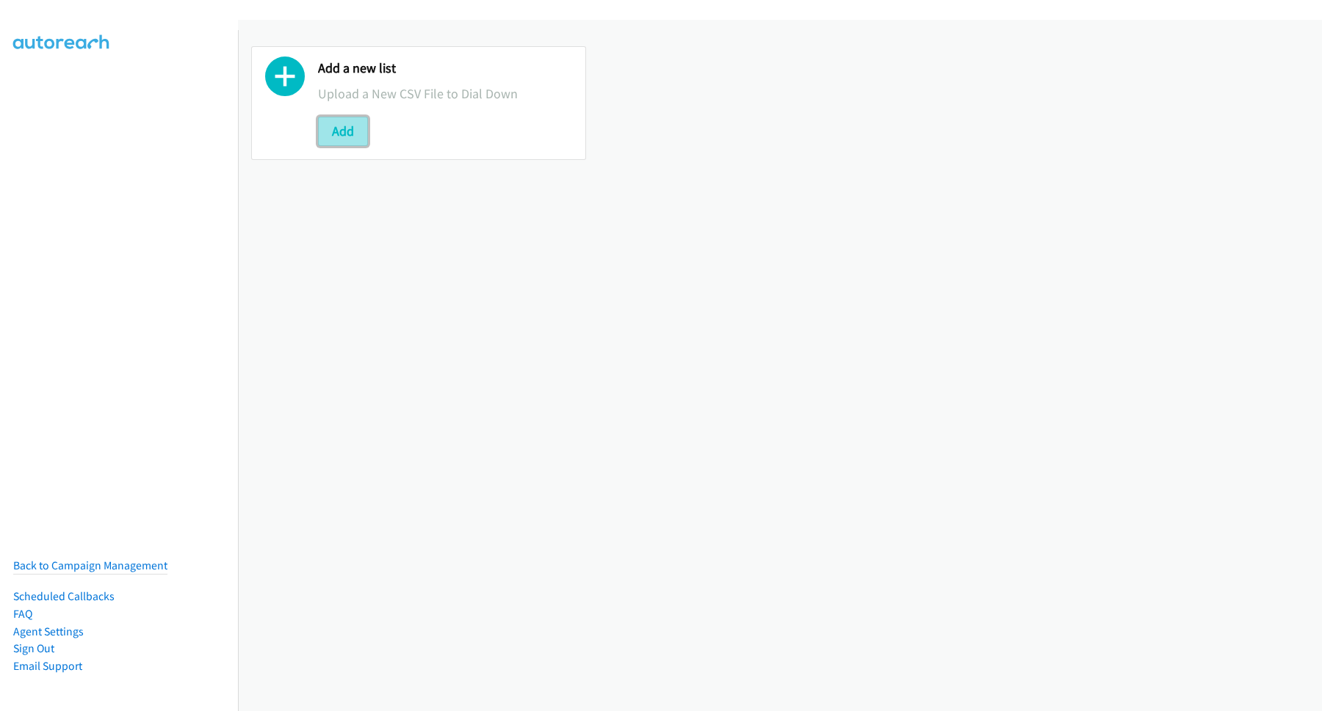
click at [351, 132] on button "Add" at bounding box center [343, 131] width 50 height 29
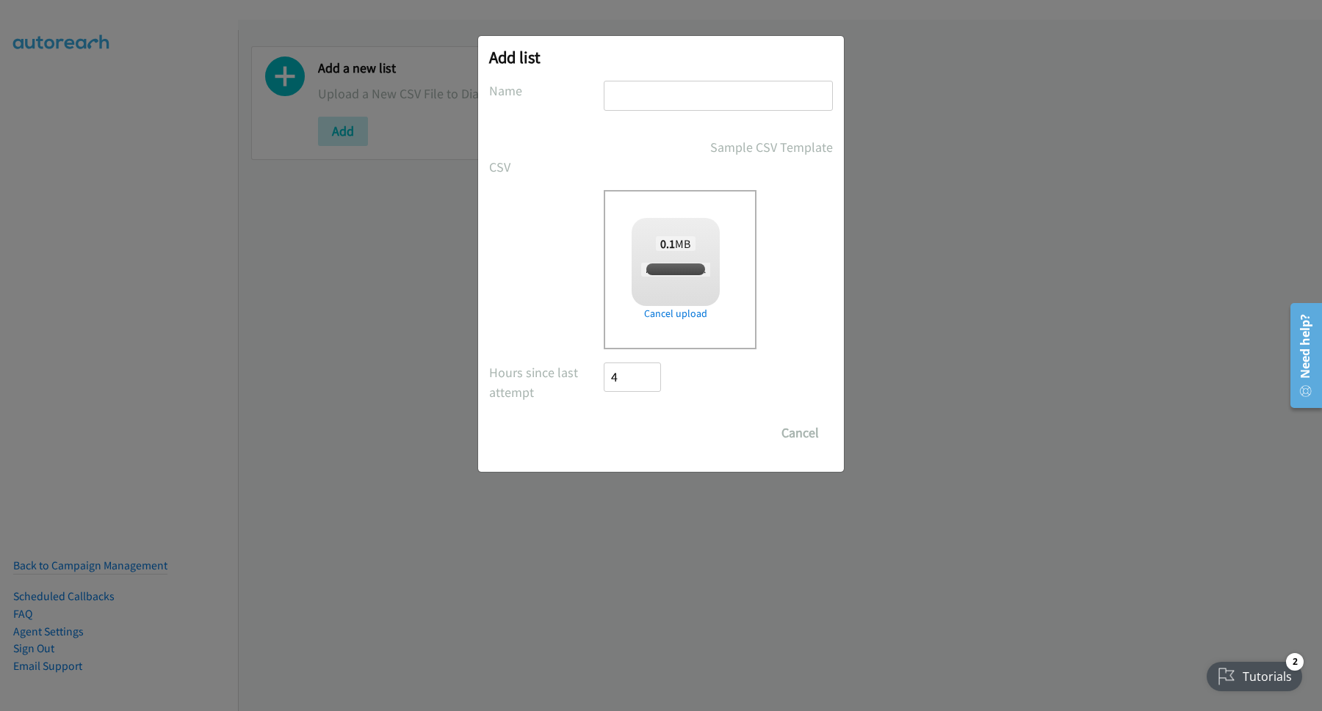
click at [670, 90] on input "text" at bounding box center [718, 96] width 229 height 30
checkbox input "true"
type input "Webex"
click at [650, 434] on input "Save List" at bounding box center [642, 432] width 77 height 29
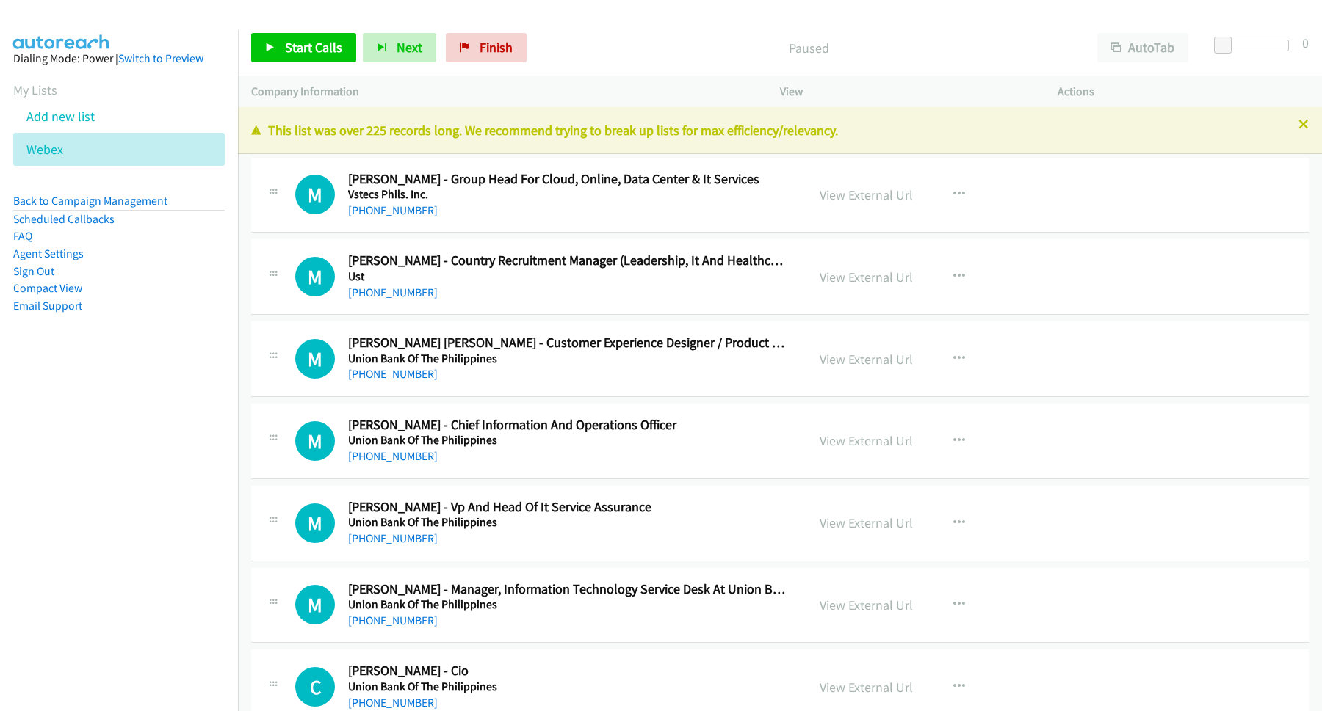
click at [102, 474] on nav "Dialing Mode: Power | Switch to Preview My Lists Add new list Webex Back to Cam…" at bounding box center [119, 385] width 239 height 711
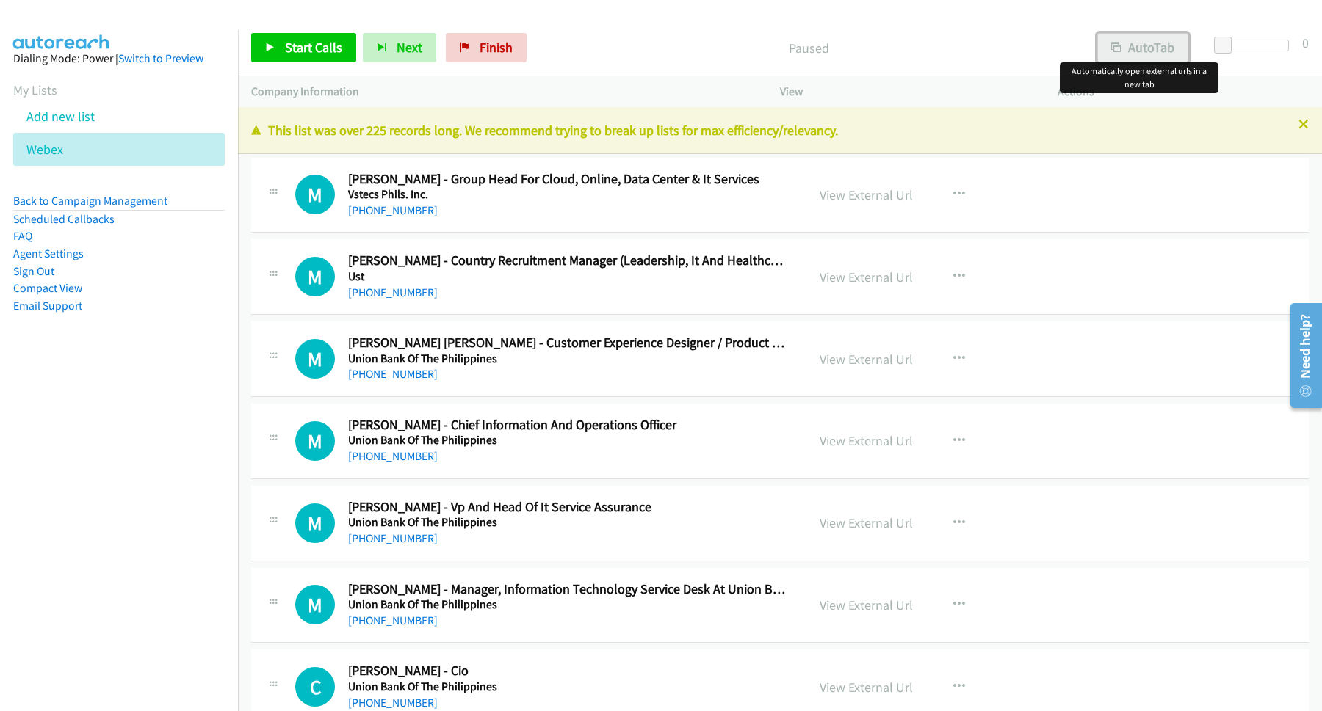
click at [1137, 46] on button "AutoTab" at bounding box center [1142, 47] width 91 height 29
click at [314, 47] on span "Start Calls" at bounding box center [313, 47] width 57 height 17
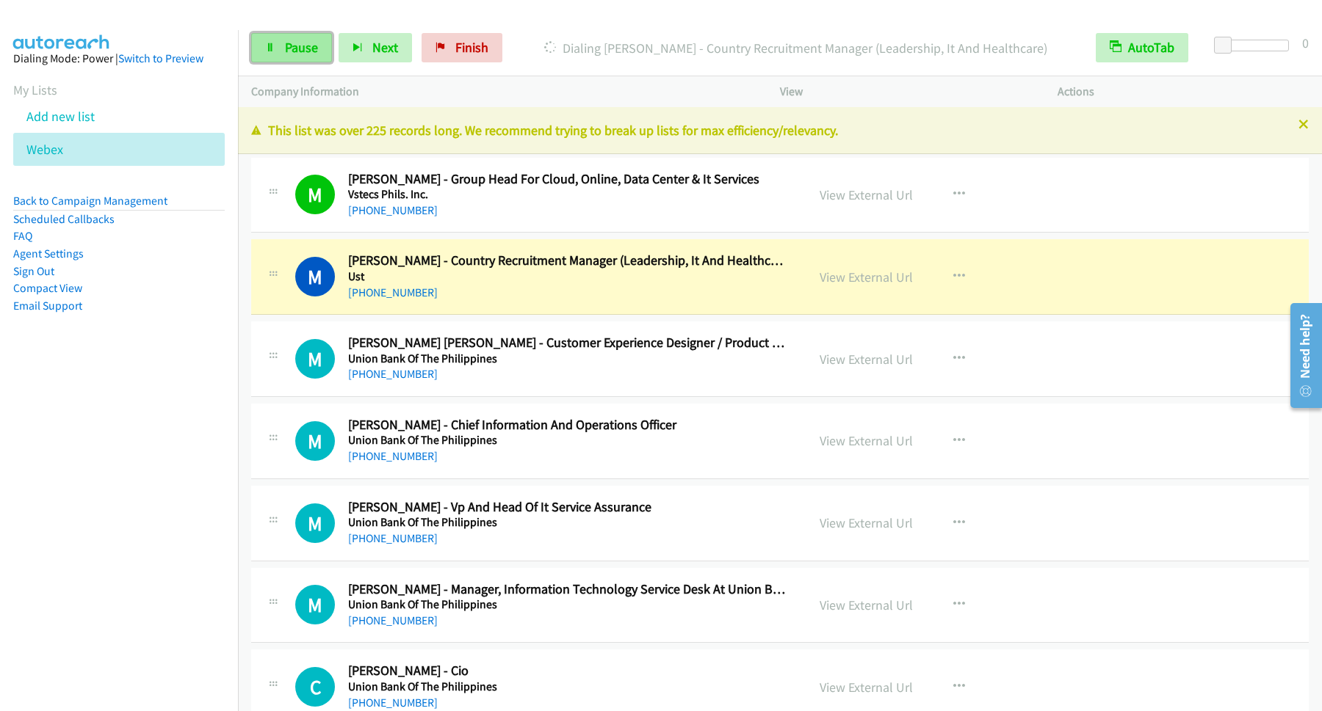
click at [302, 57] on link "Pause" at bounding box center [291, 47] width 81 height 29
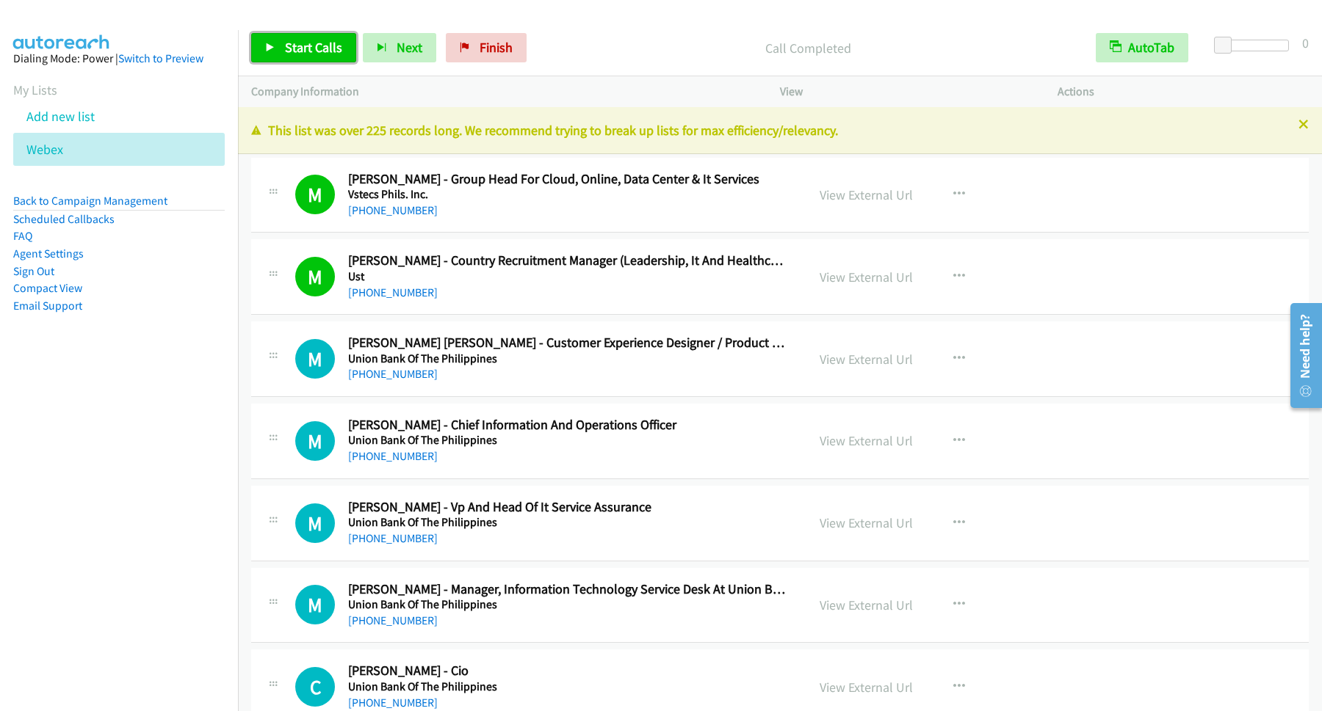
click at [319, 37] on link "Start Calls" at bounding box center [303, 47] width 105 height 29
click at [303, 54] on span "Start Calls" at bounding box center [313, 47] width 57 height 17
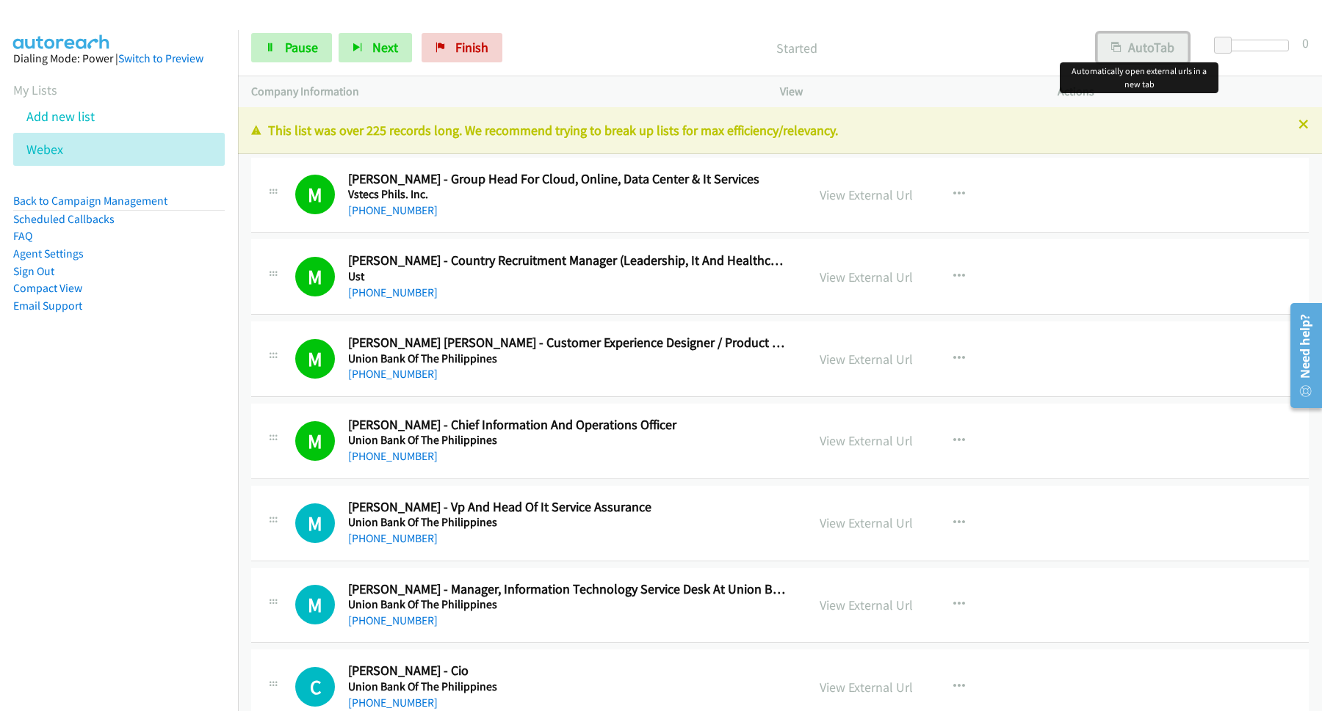
click at [1115, 36] on button "AutoTab" at bounding box center [1142, 47] width 91 height 29
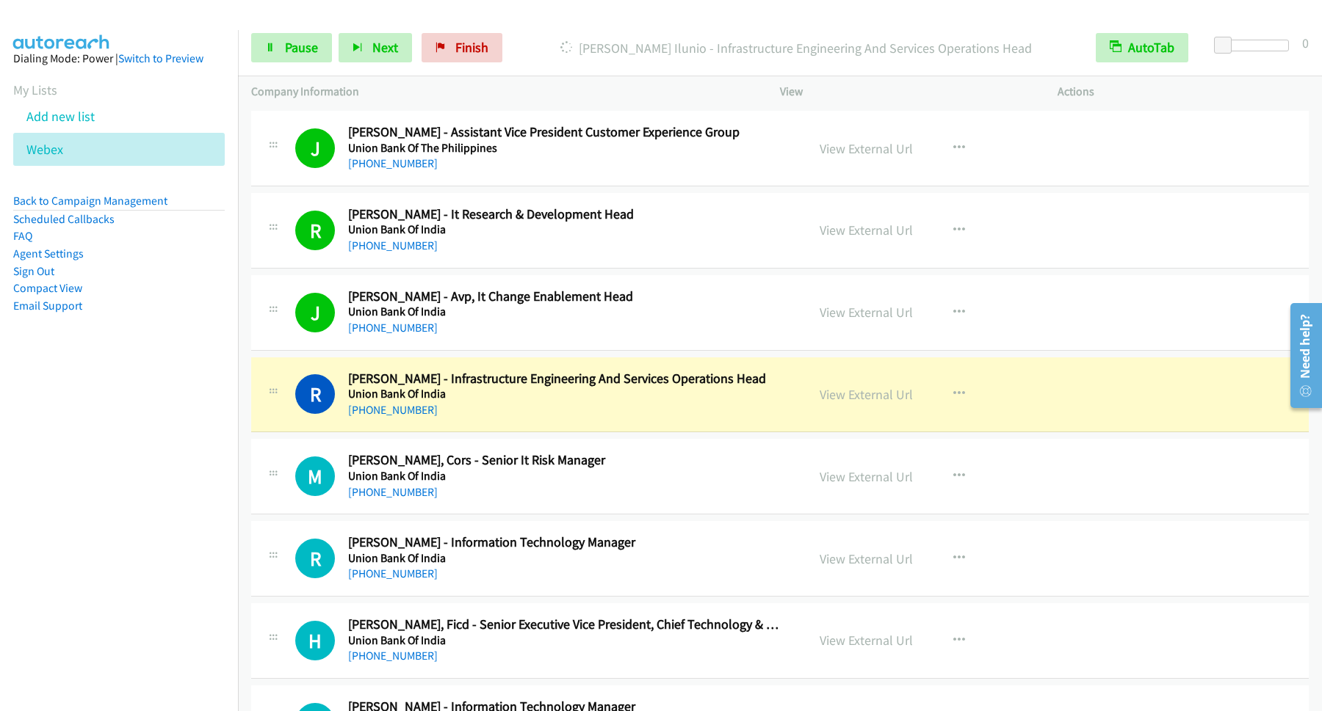
scroll to position [1586, 0]
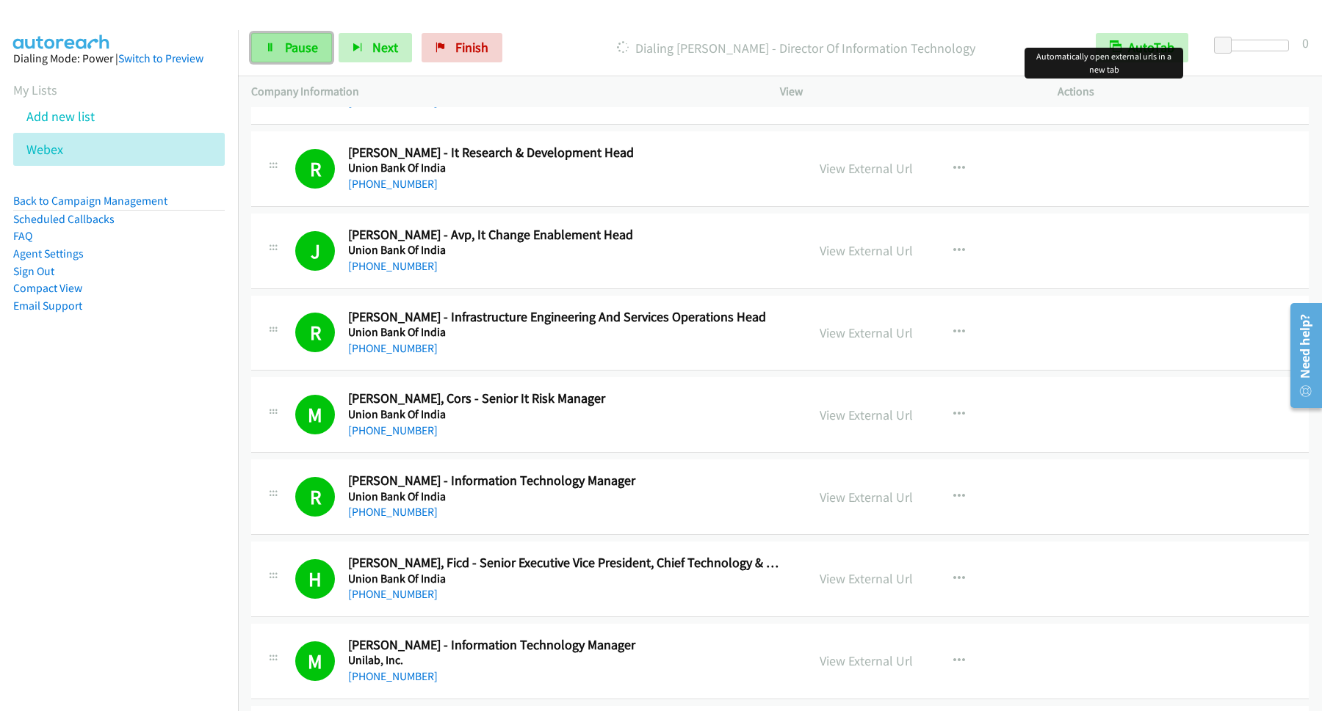
click at [291, 55] on span "Pause" at bounding box center [301, 47] width 33 height 17
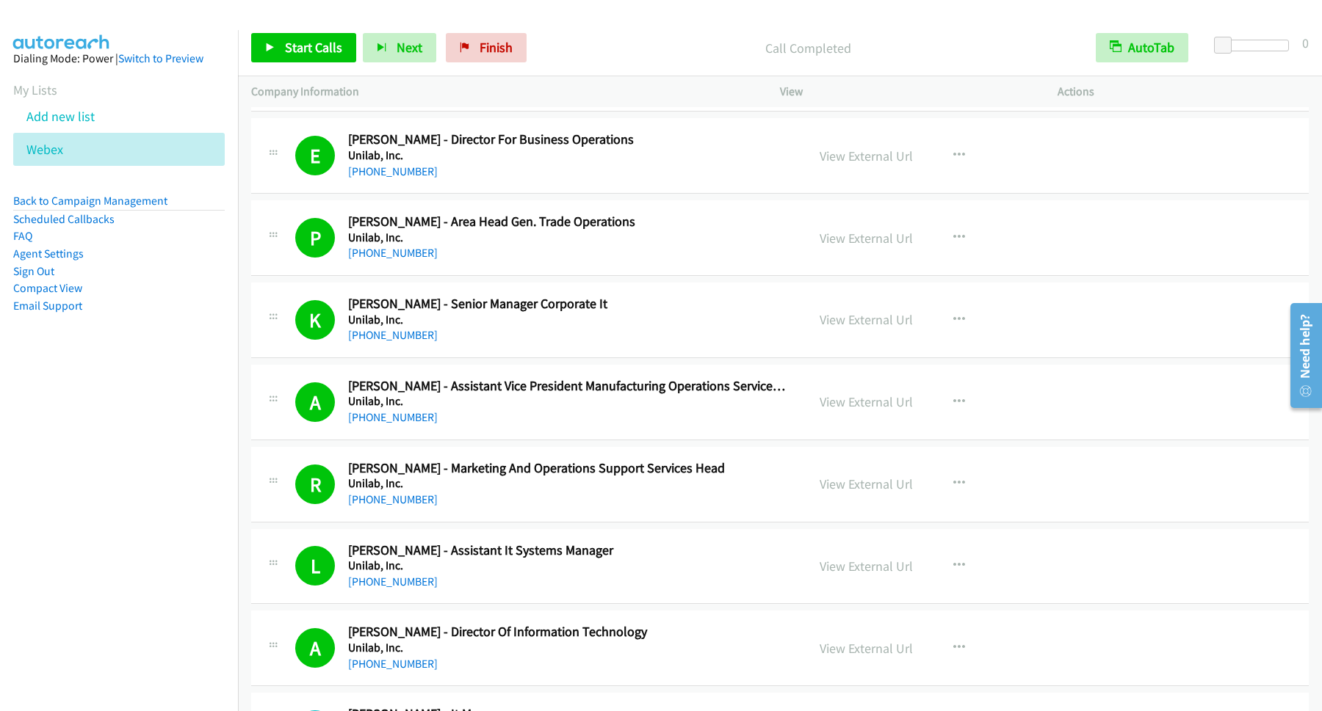
scroll to position [2379, 0]
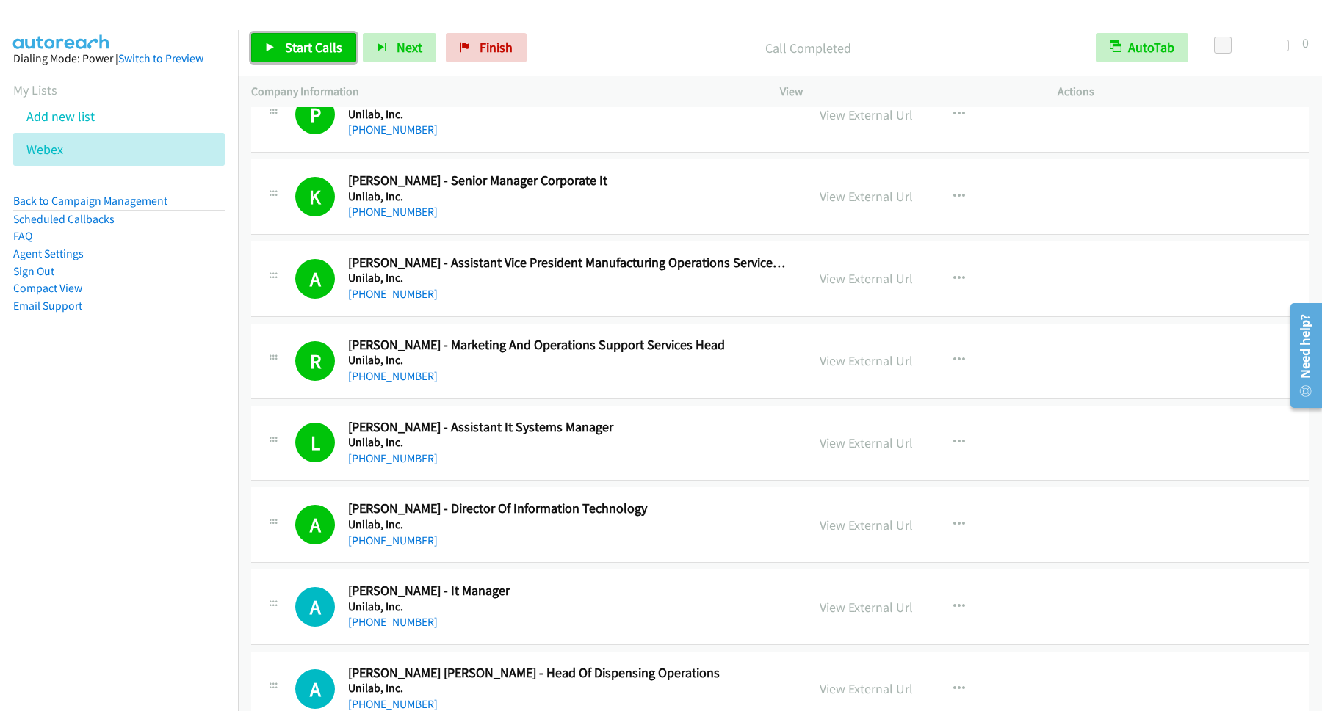
click at [300, 44] on span "Start Calls" at bounding box center [313, 47] width 57 height 17
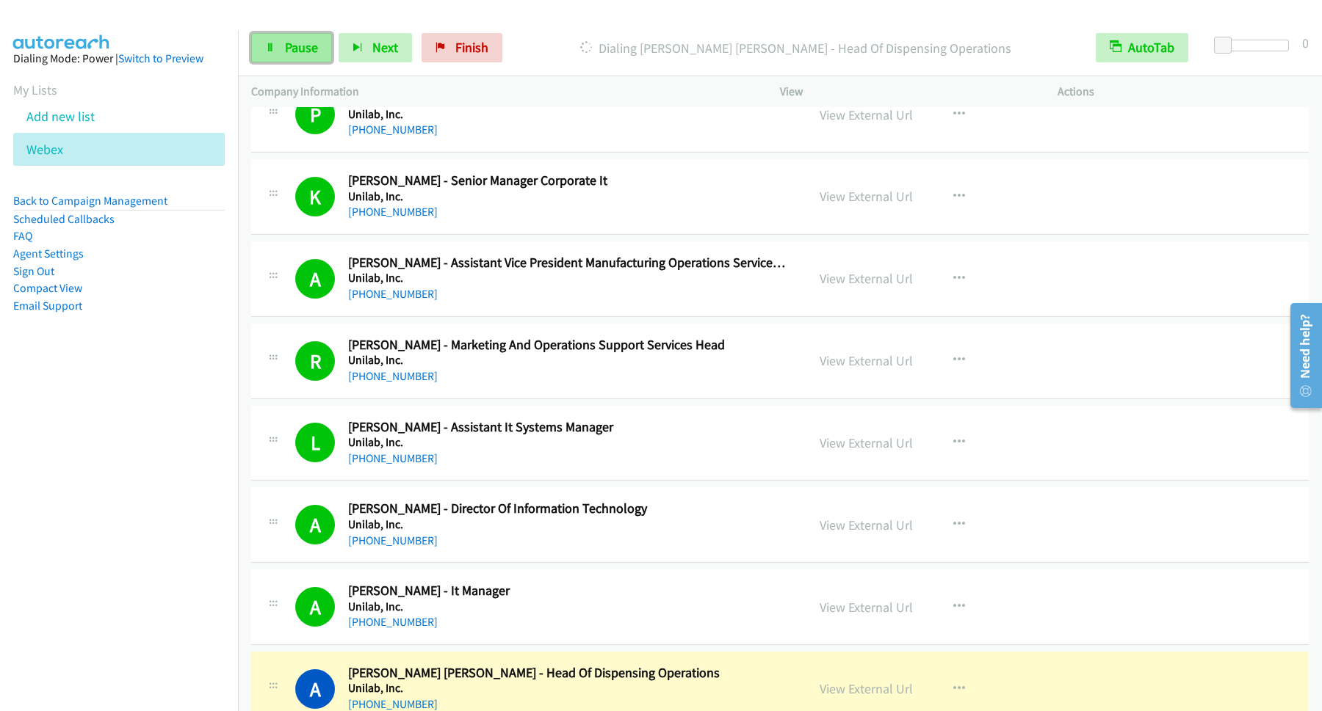
click at [300, 46] on span "Pause" at bounding box center [301, 47] width 33 height 17
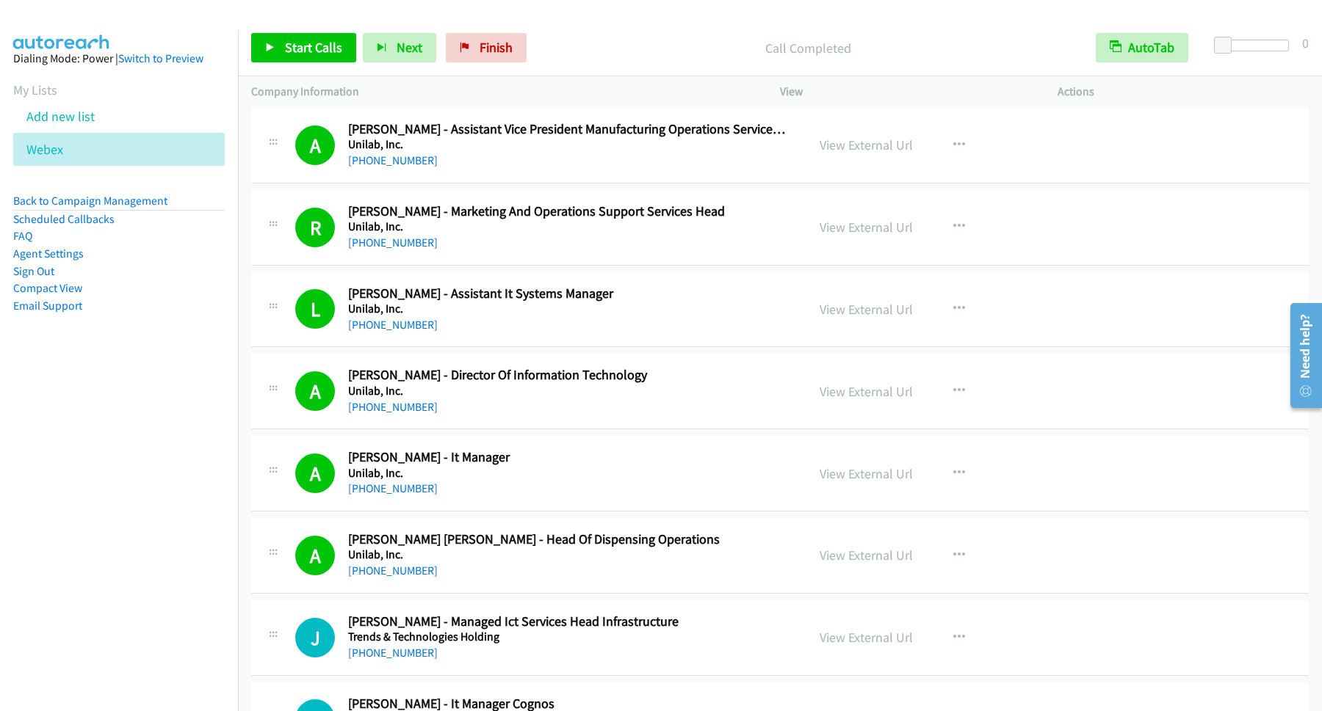
scroll to position [2577, 0]
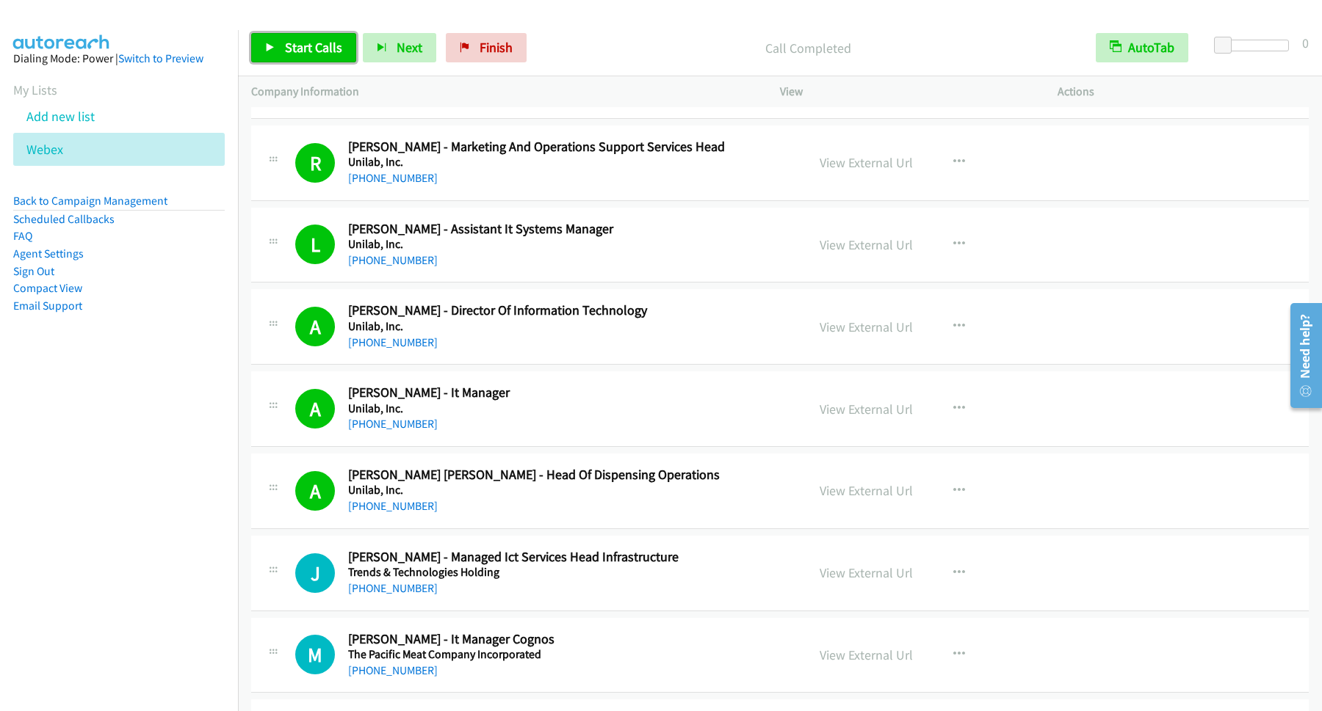
click at [322, 59] on link "Start Calls" at bounding box center [303, 47] width 105 height 29
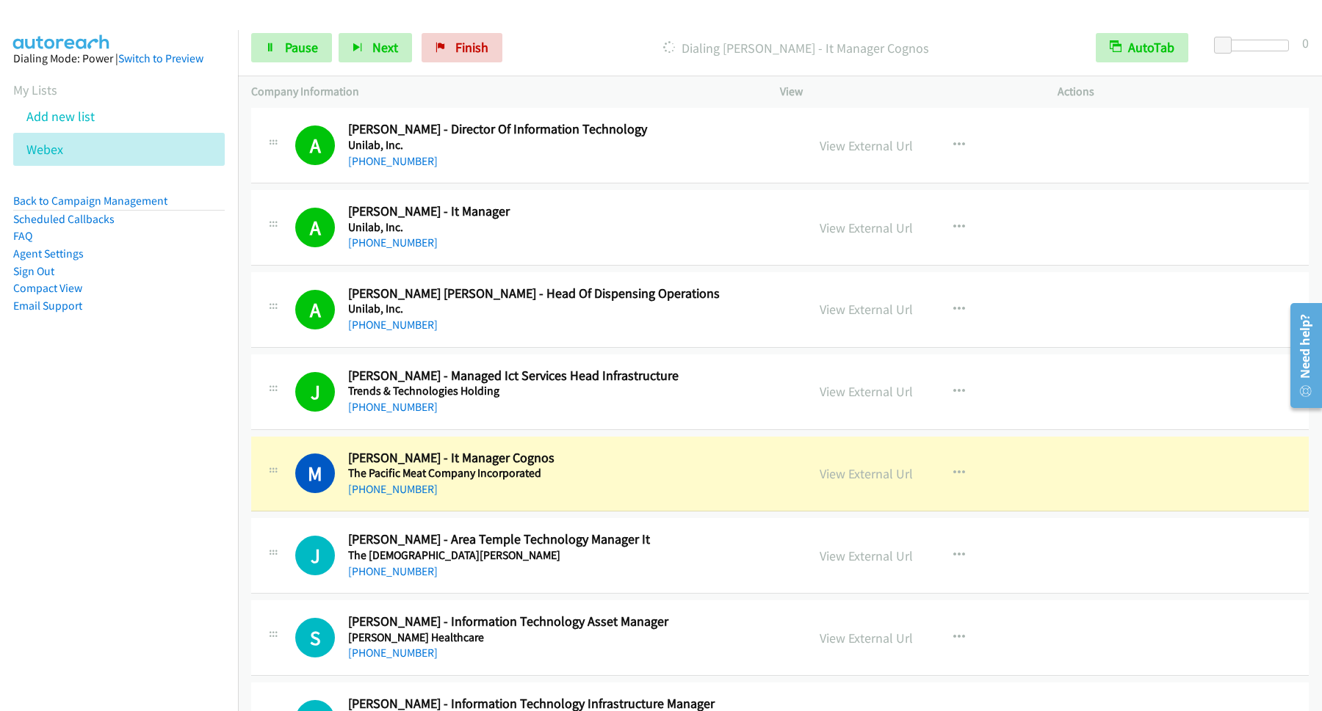
scroll to position [2973, 0]
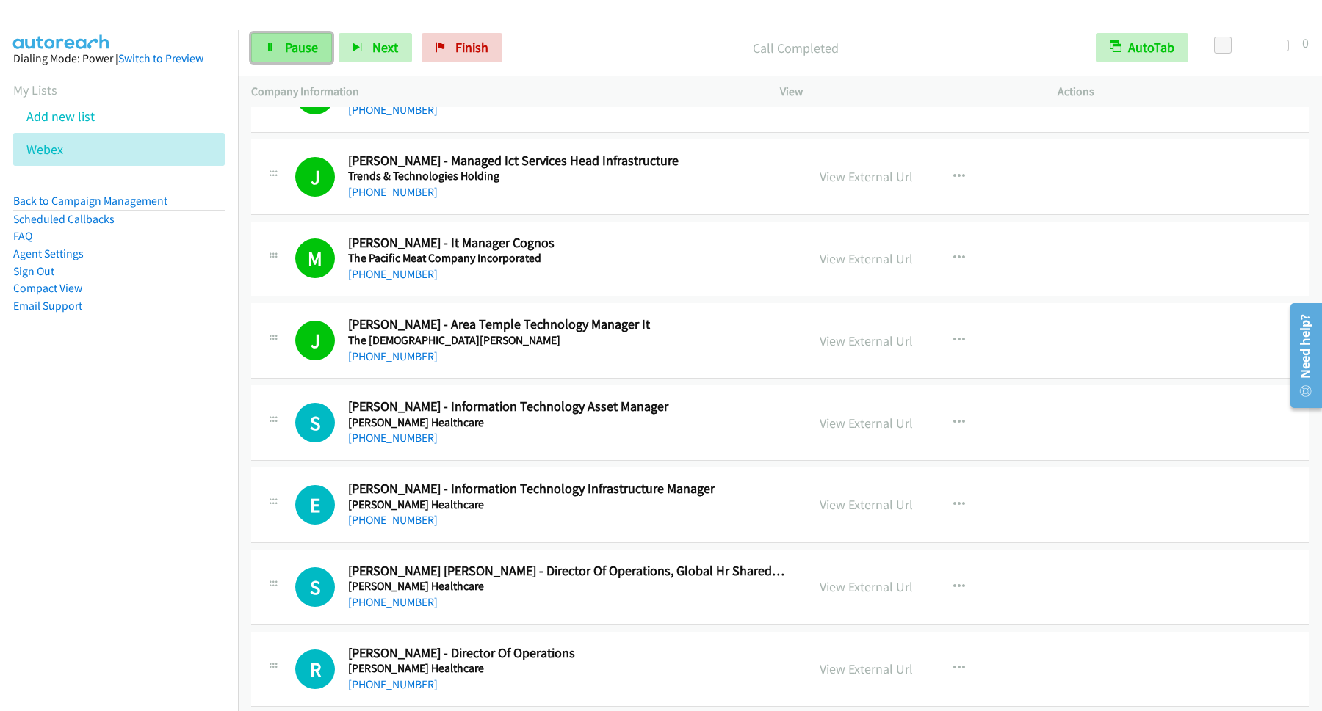
click at [315, 43] on span "Pause" at bounding box center [301, 47] width 33 height 17
click at [327, 44] on span "Start Calls" at bounding box center [313, 47] width 57 height 17
click at [309, 54] on span "Pause" at bounding box center [301, 47] width 33 height 17
click at [309, 54] on span "Start Calls" at bounding box center [313, 47] width 57 height 17
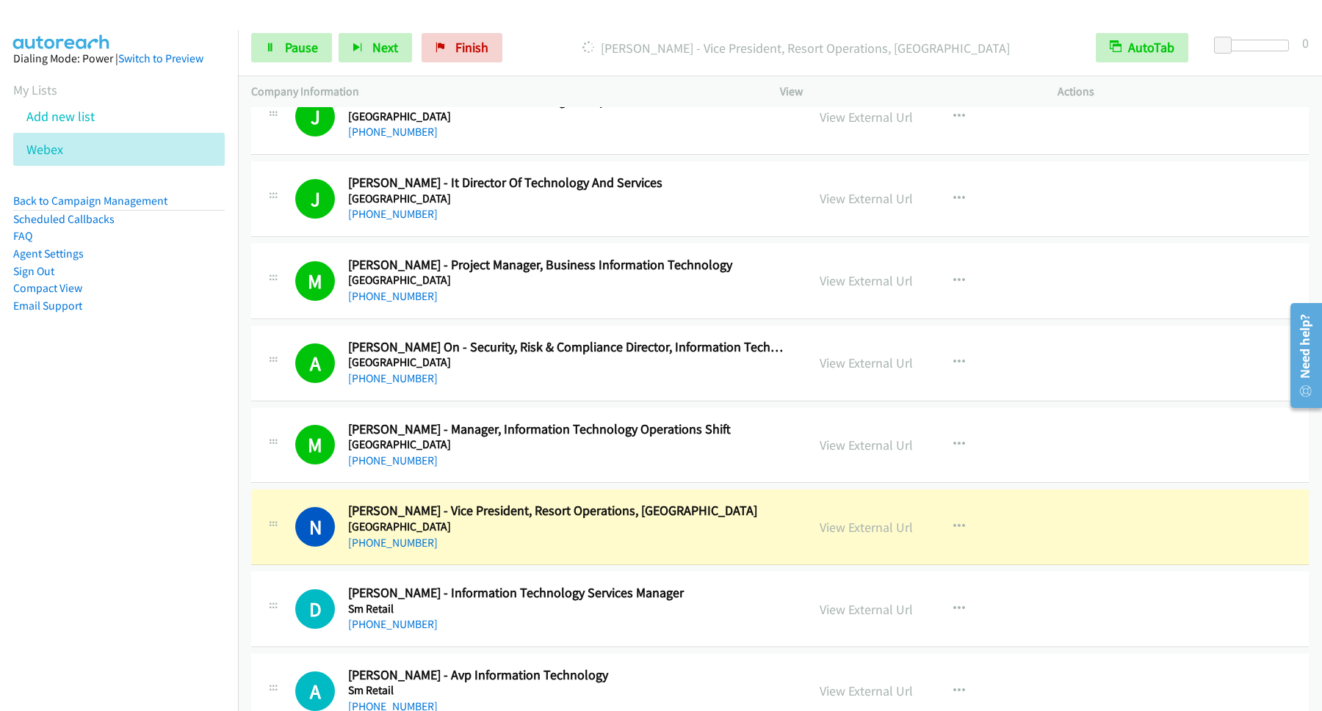
scroll to position [3766, 0]
